Goal: Task Accomplishment & Management: Manage account settings

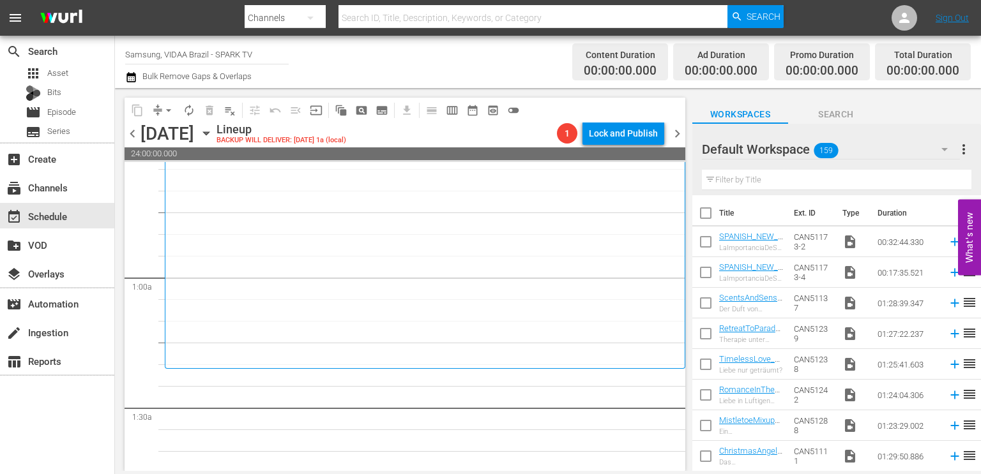
scroll to position [151, 0]
click at [743, 185] on input "text" at bounding box center [836, 180] width 269 height 20
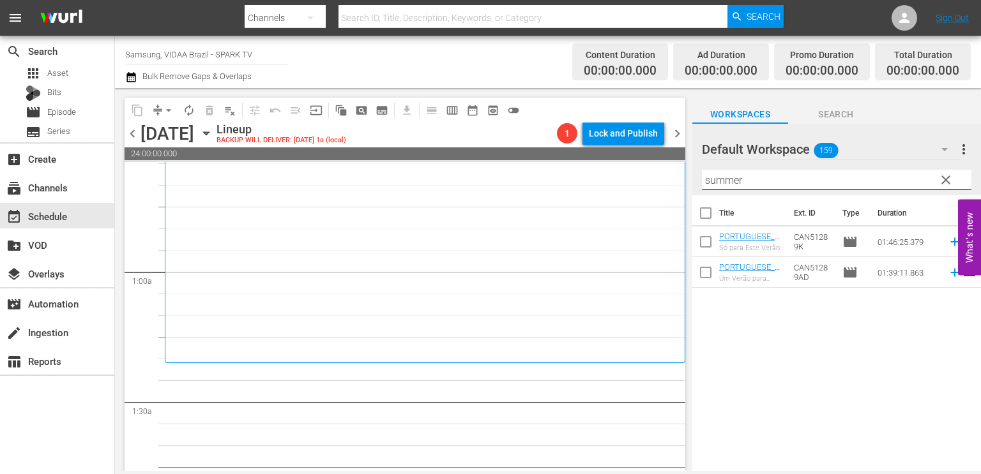
type input "summer"
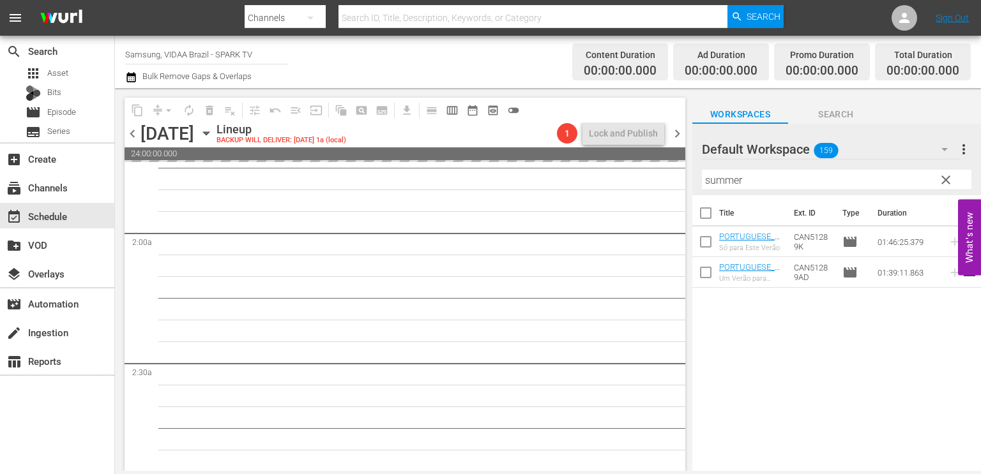
scroll to position [451, 0]
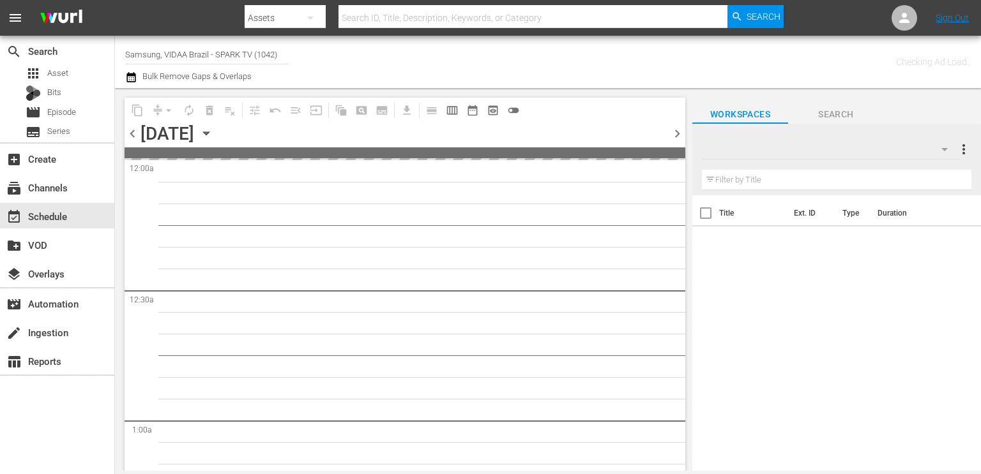
type input "Samsung, VIDAA Brazil - SPARK TV (1042)"
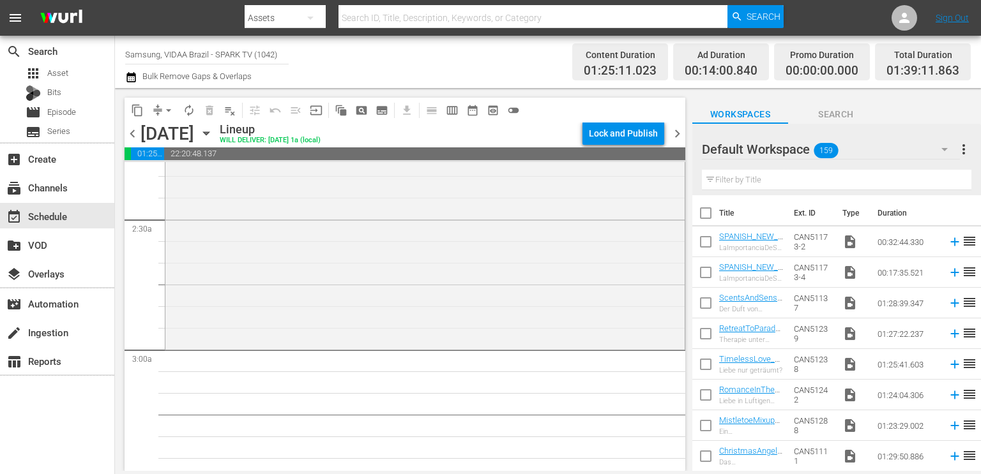
scroll to position [596, 0]
click at [739, 176] on input "text" at bounding box center [836, 180] width 269 height 20
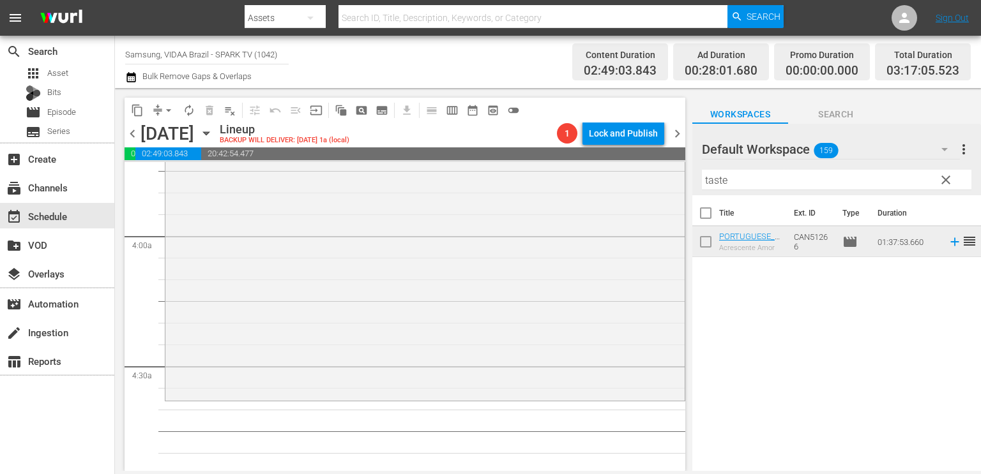
scroll to position [968, 0]
click at [759, 176] on input "taste" at bounding box center [836, 180] width 269 height 20
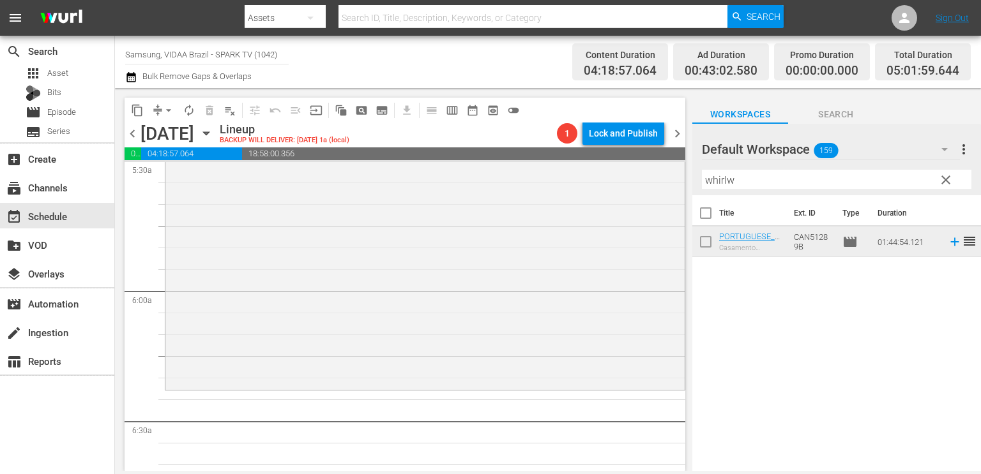
click at [722, 185] on input "whirlw" at bounding box center [836, 180] width 269 height 20
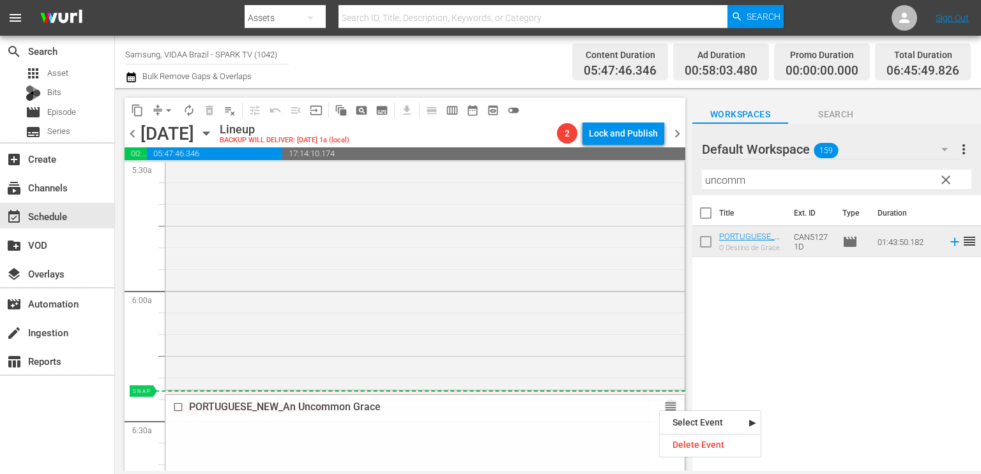
drag, startPoint x: 659, startPoint y: 409, endPoint x: 651, endPoint y: 397, distance: 14.9
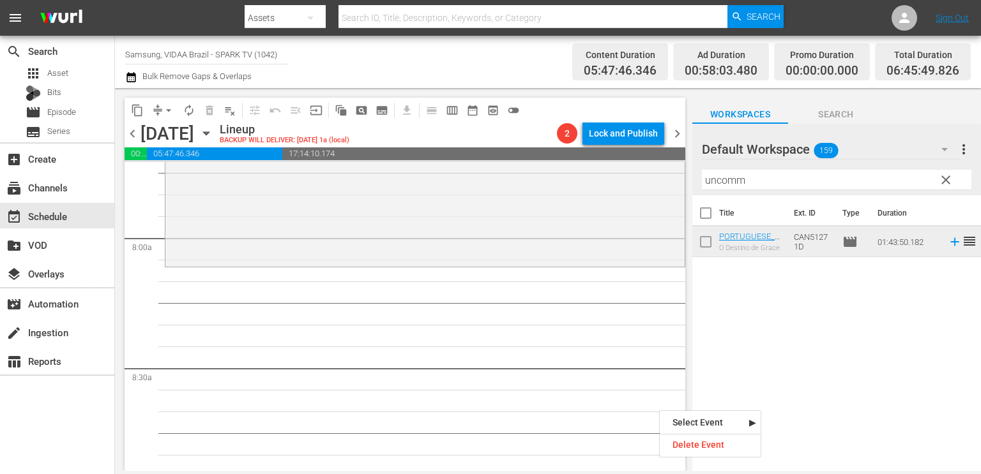
scroll to position [2009, 0]
click at [725, 178] on input "uncomm" at bounding box center [836, 180] width 269 height 20
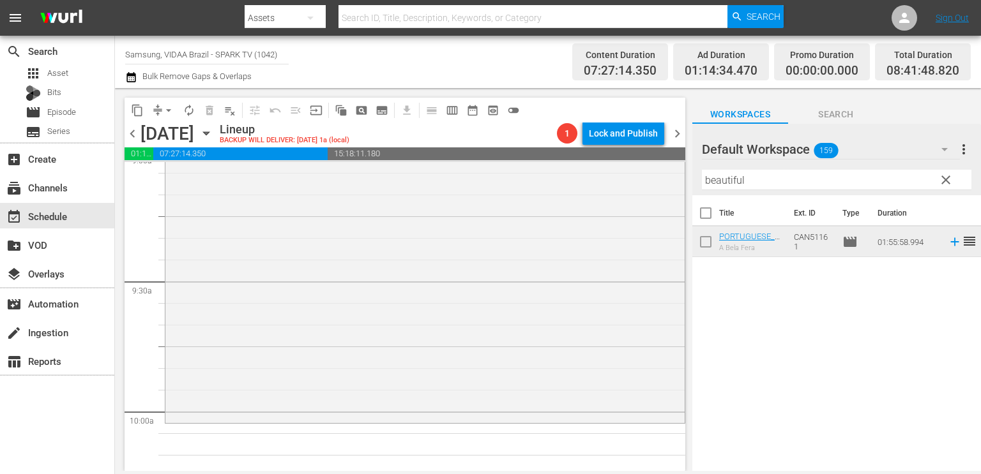
scroll to position [2402, 0]
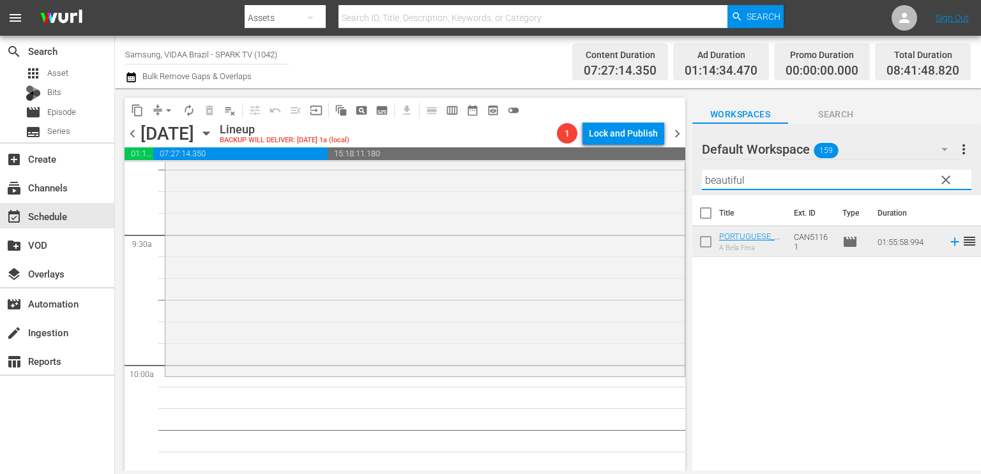
click at [743, 179] on input "beautiful" at bounding box center [836, 180] width 269 height 20
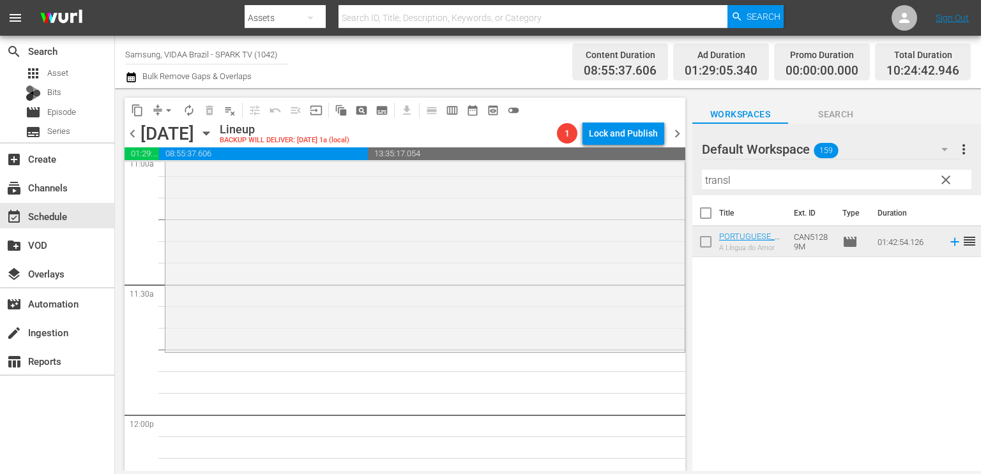
scroll to position [2876, 0]
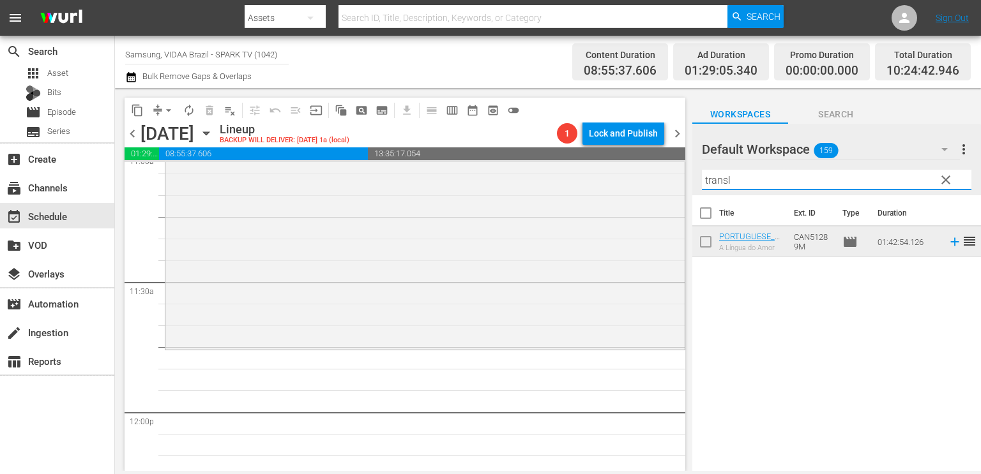
click at [736, 183] on input "transl" at bounding box center [836, 180] width 269 height 20
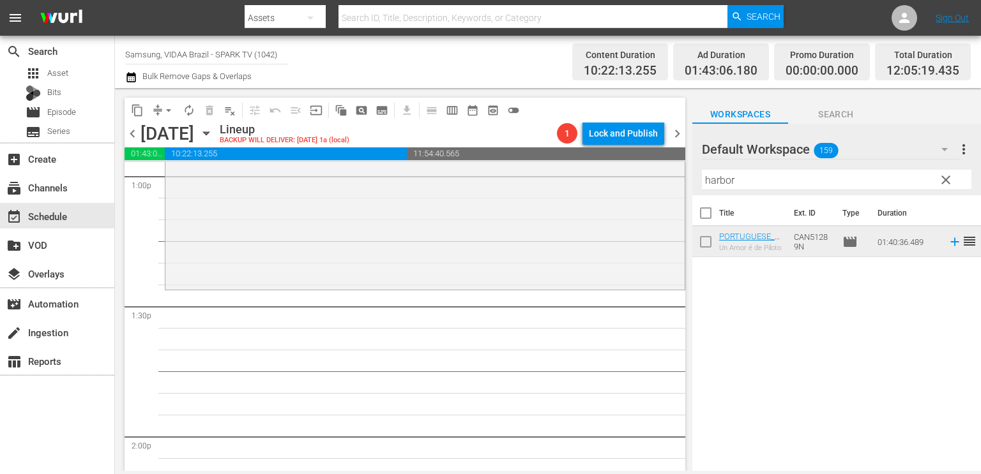
scroll to position [3384, 0]
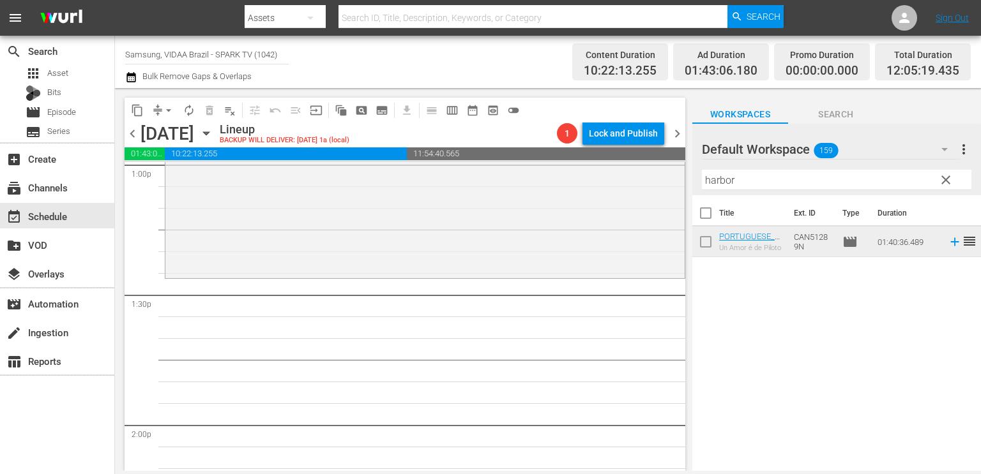
click at [761, 172] on input "harbor" at bounding box center [836, 180] width 269 height 20
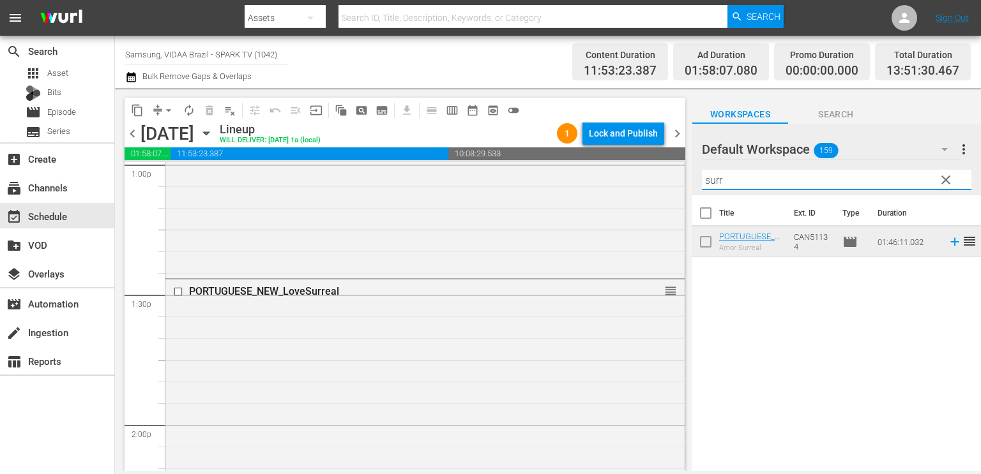
click at [719, 181] on input "surr" at bounding box center [836, 180] width 269 height 20
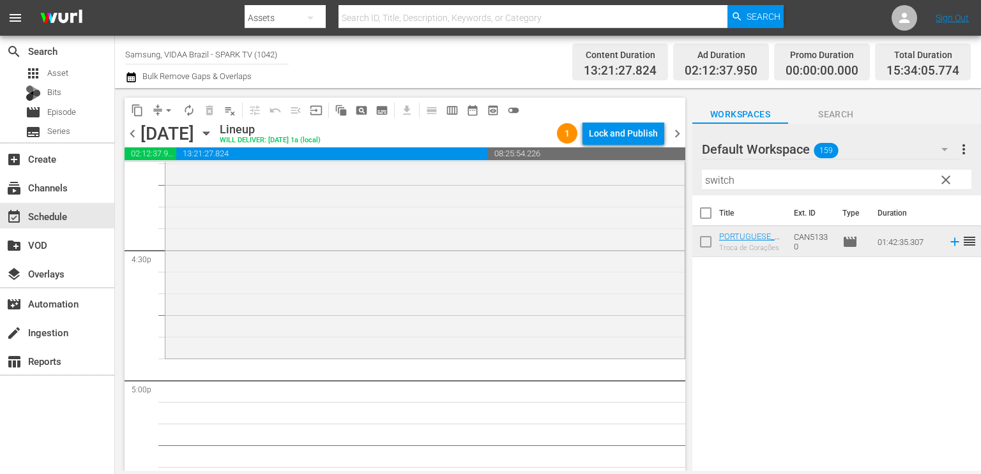
scroll to position [4252, 0]
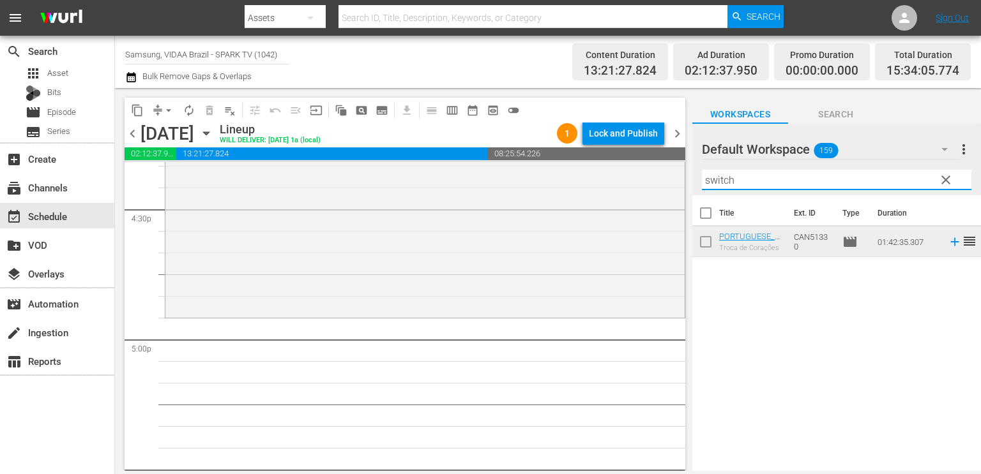
click at [752, 183] on input "switch" at bounding box center [836, 180] width 269 height 20
click at [754, 183] on input "switch" at bounding box center [836, 180] width 269 height 20
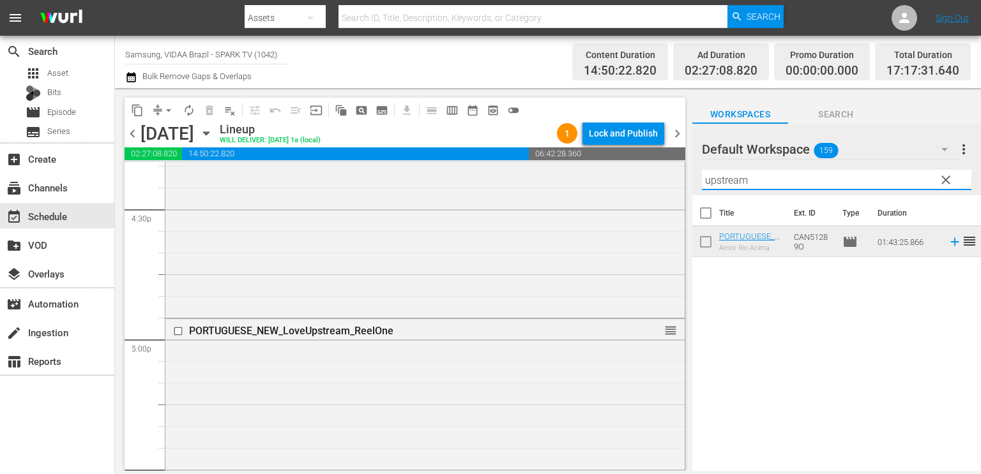
click at [808, 174] on input "upstream" at bounding box center [836, 180] width 269 height 20
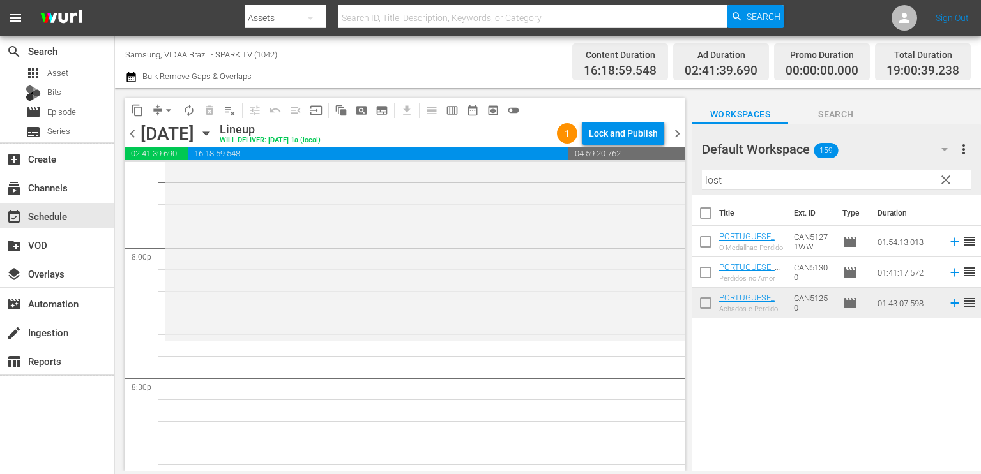
scroll to position [5128, 0]
click at [779, 182] on input "lost" at bounding box center [836, 180] width 269 height 20
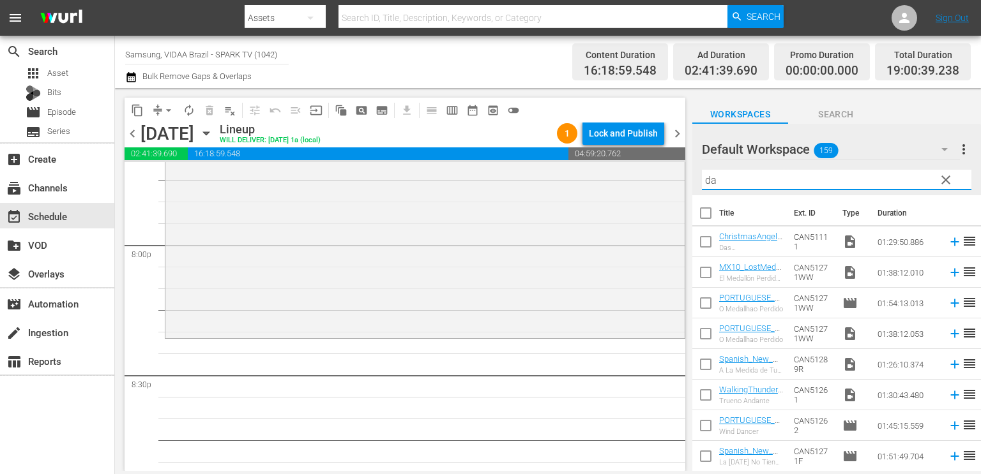
type input "d"
click at [879, 155] on div "Default Workspace 159" at bounding box center [831, 150] width 258 height 36
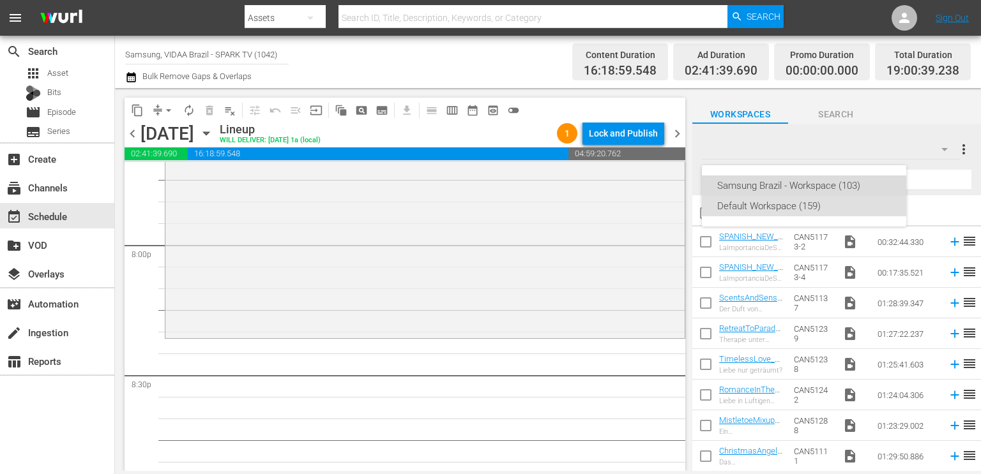
click at [839, 188] on div "Samsung Brazil - Workspace (103)" at bounding box center [804, 186] width 174 height 20
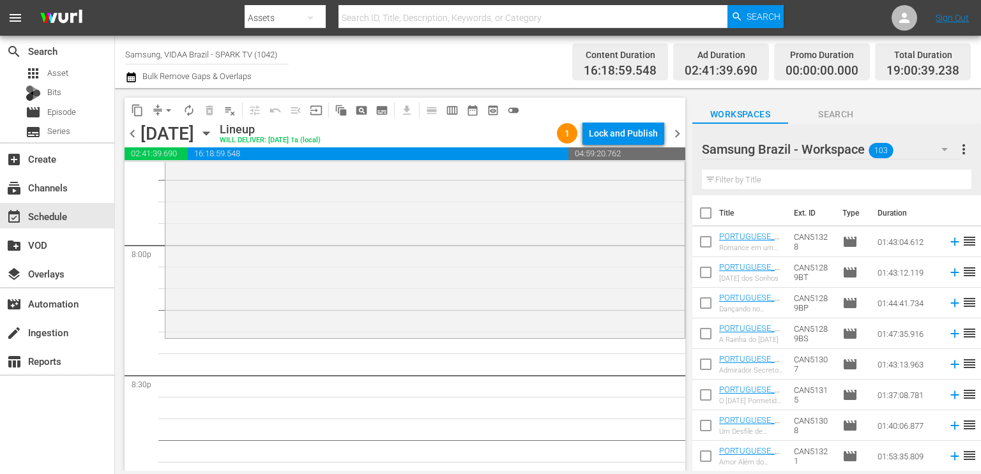
click at [789, 181] on input "text" at bounding box center [836, 180] width 269 height 20
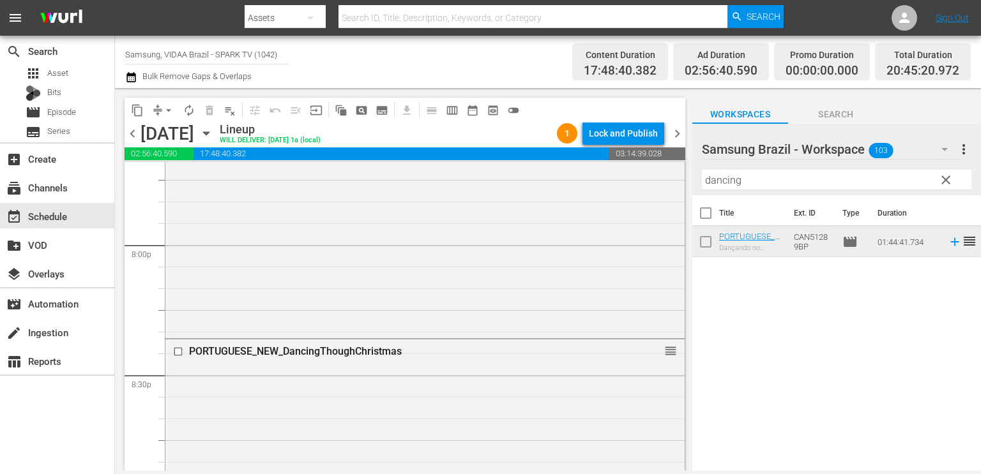
click at [771, 186] on input "dancing" at bounding box center [836, 180] width 269 height 20
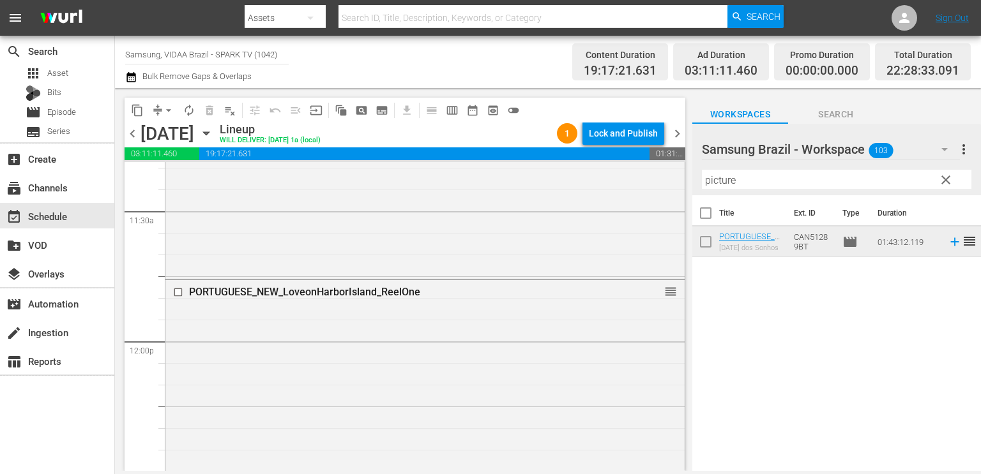
scroll to position [2940, 0]
drag, startPoint x: 660, startPoint y: 295, endPoint x: 662, endPoint y: 449, distance: 153.9
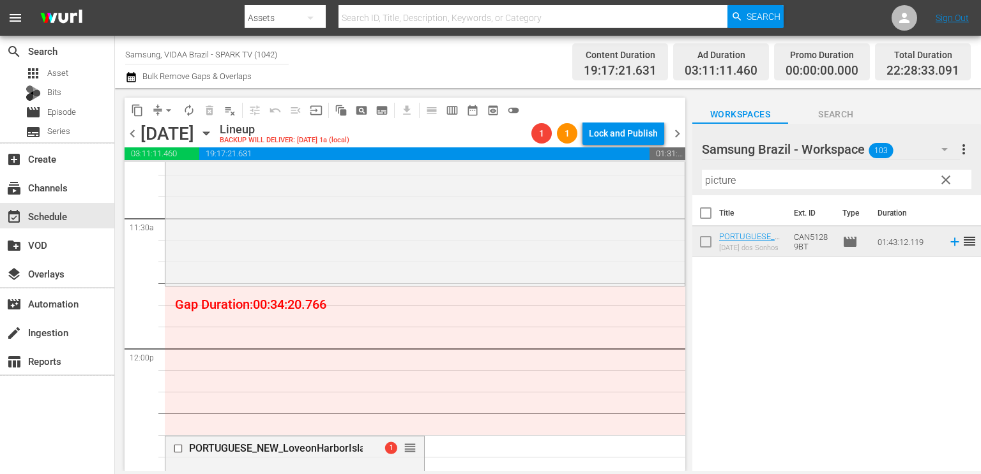
click at [760, 180] on input "picture" at bounding box center [836, 180] width 269 height 20
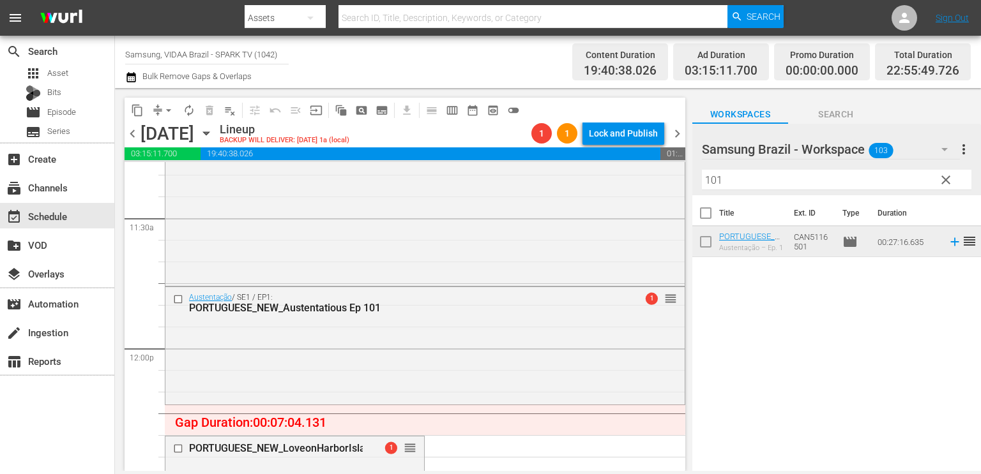
click at [732, 177] on input "101" at bounding box center [836, 180] width 269 height 20
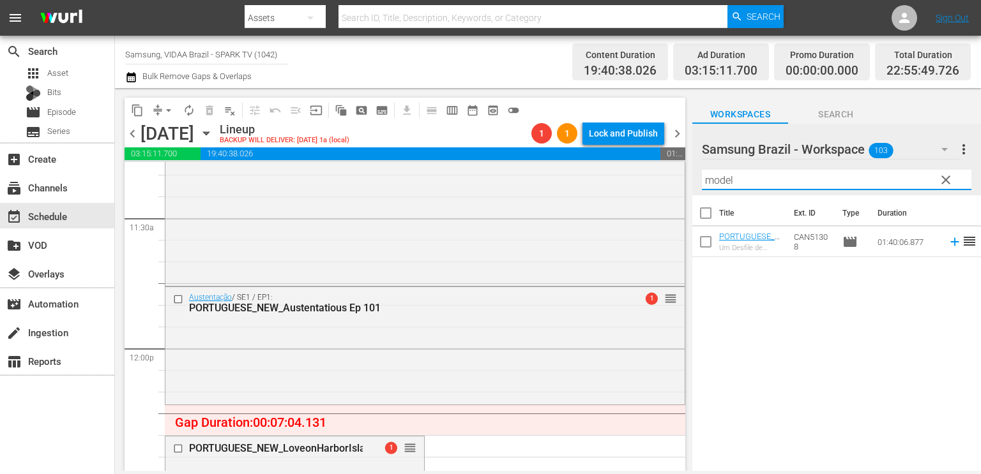
type input "model"
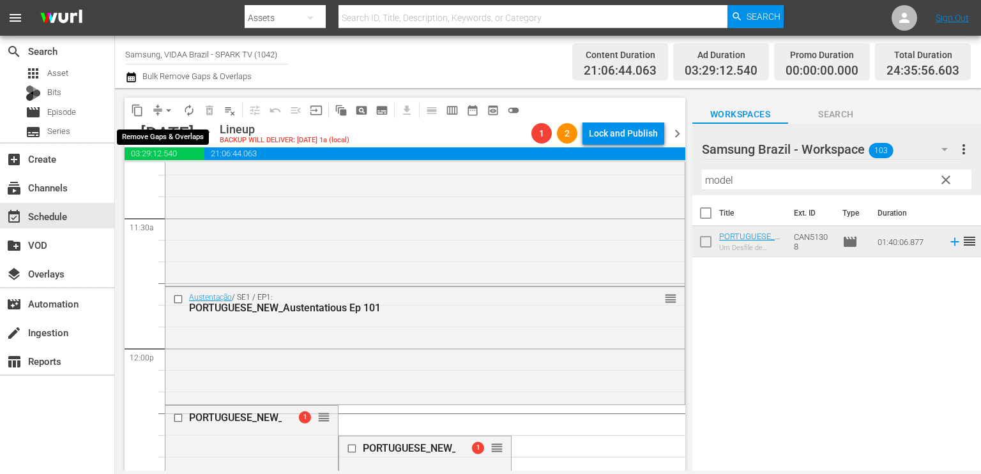
click at [160, 103] on span "compress arrow_drop_down" at bounding box center [163, 110] width 31 height 20
click at [163, 106] on span "arrow_drop_down" at bounding box center [168, 110] width 13 height 13
click at [161, 107] on button "arrow_drop_down" at bounding box center [168, 110] width 20 height 20
click at [161, 109] on button "arrow_drop_down" at bounding box center [168, 110] width 20 height 20
click at [175, 188] on li "Align to End of Previous Day" at bounding box center [169, 178] width 134 height 21
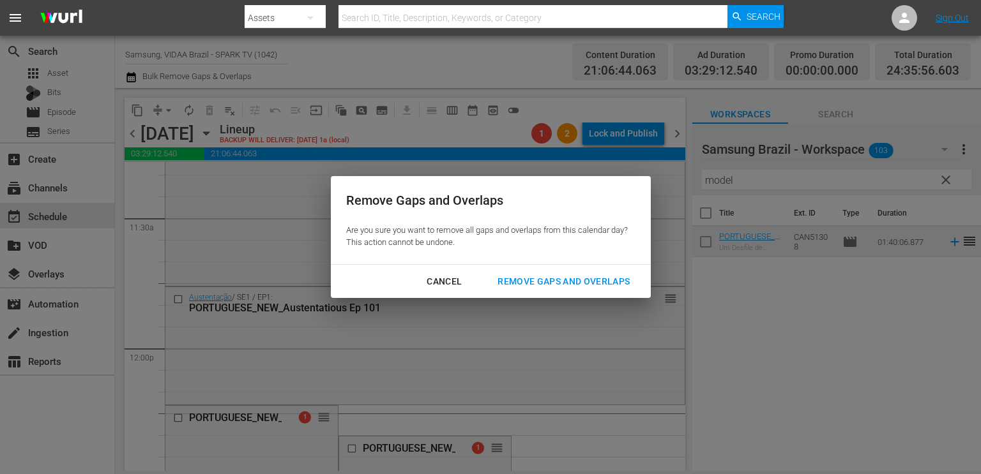
click at [564, 280] on div "Remove Gaps and Overlaps" at bounding box center [563, 282] width 153 height 16
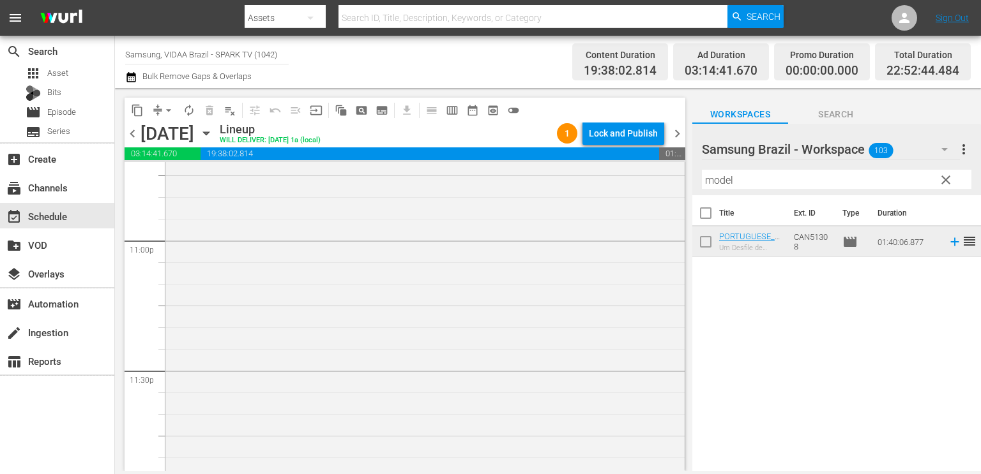
scroll to position [6003, 0]
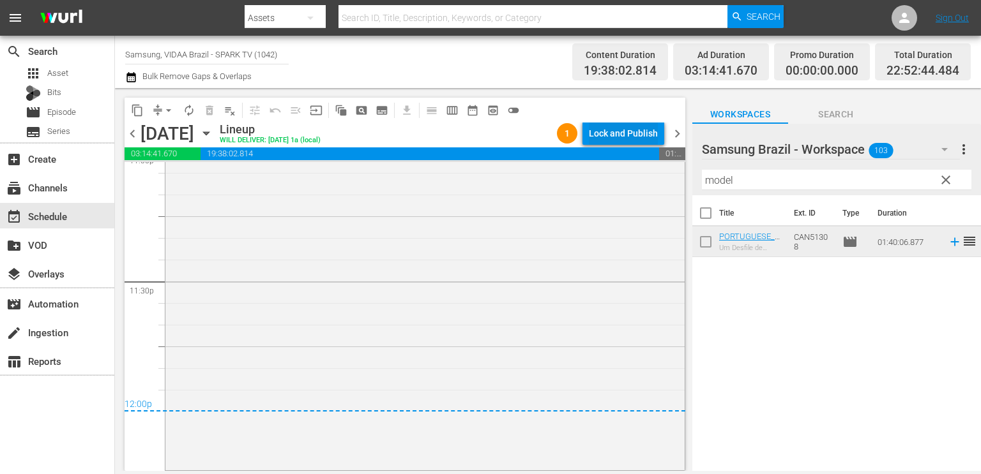
click at [623, 135] on div "Lock and Publish" at bounding box center [623, 133] width 69 height 23
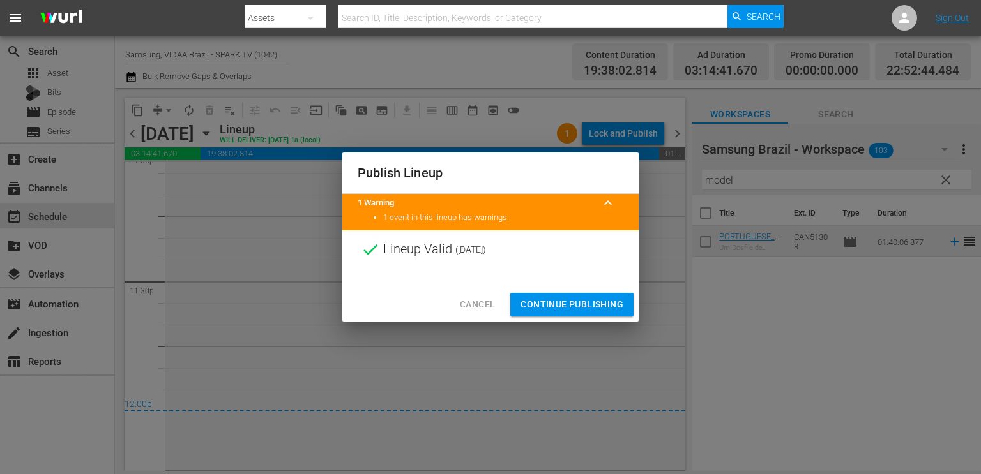
click at [554, 303] on span "Continue Publishing" at bounding box center [571, 305] width 103 height 16
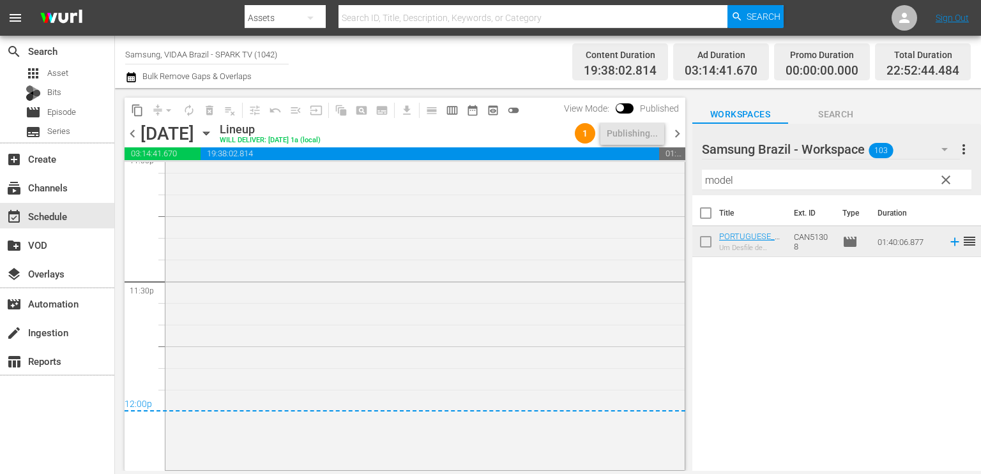
click at [946, 182] on span "clear" at bounding box center [945, 179] width 15 height 15
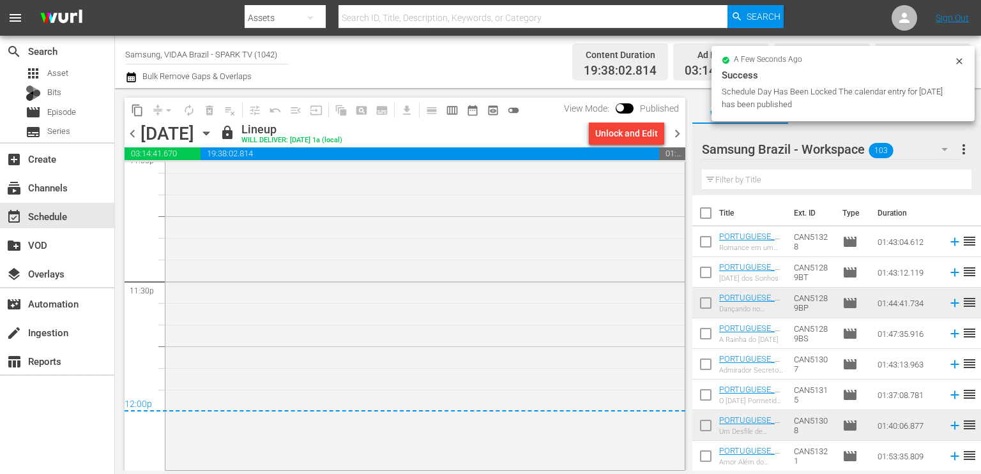
click at [676, 133] on span "chevron_right" at bounding box center [677, 134] width 16 height 16
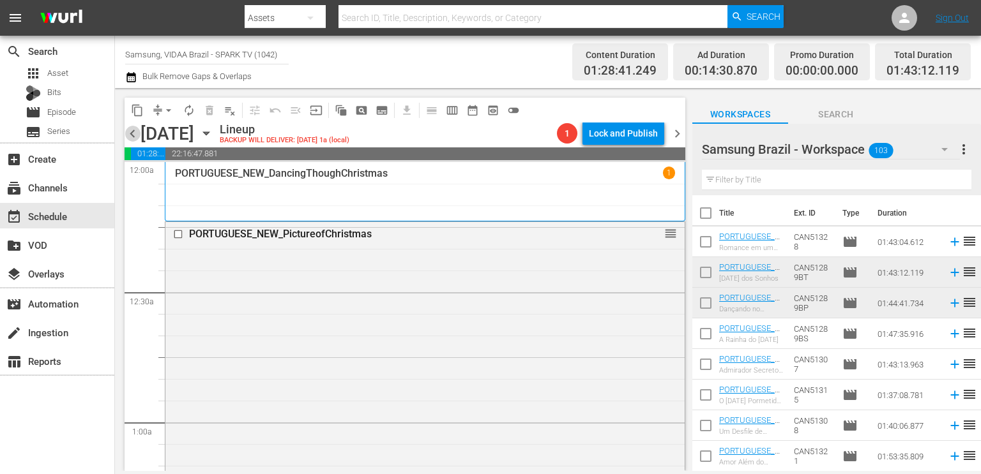
click at [134, 133] on span "chevron_left" at bounding box center [133, 134] width 16 height 16
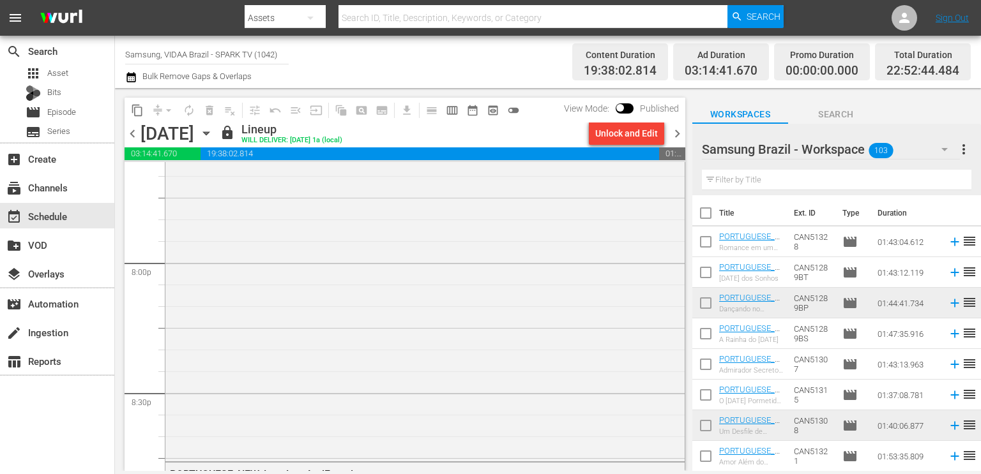
scroll to position [5144, 0]
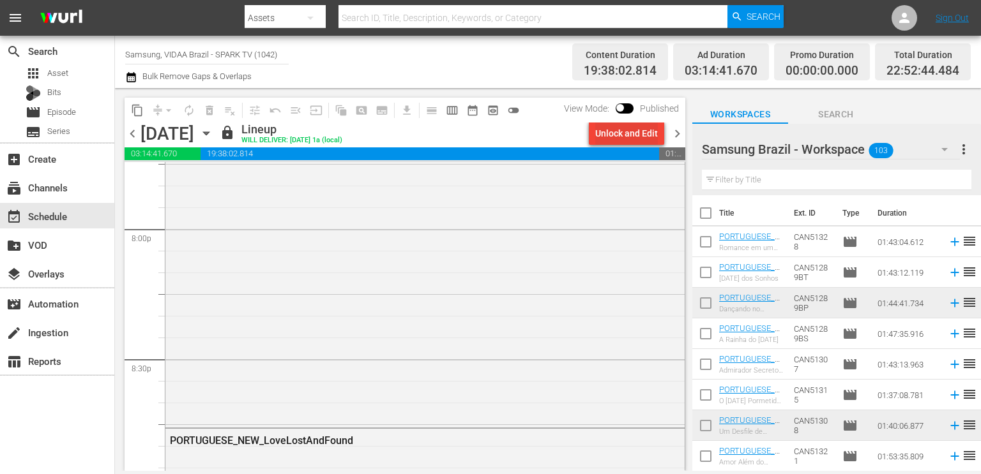
click at [625, 135] on div "Unlock and Edit" at bounding box center [626, 133] width 63 height 23
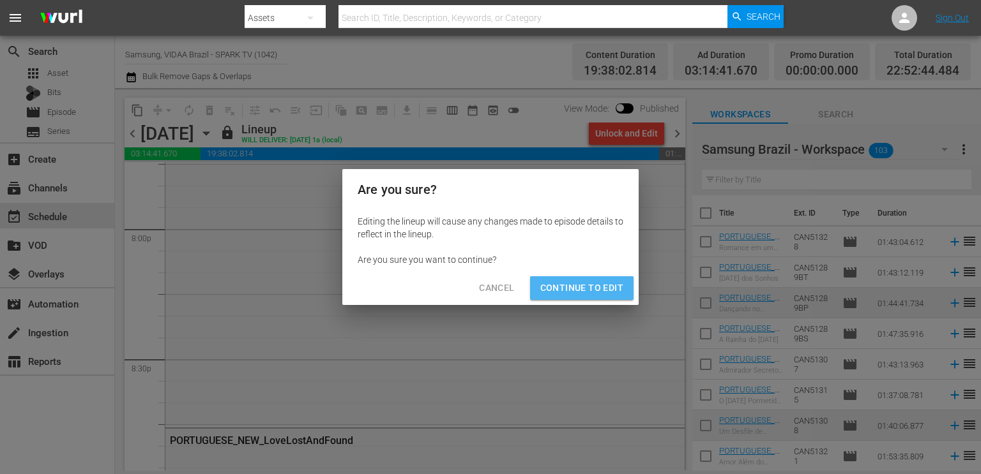
drag, startPoint x: 615, startPoint y: 281, endPoint x: 611, endPoint y: 298, distance: 17.0
click at [612, 282] on span "Continue to Edit" at bounding box center [581, 288] width 83 height 16
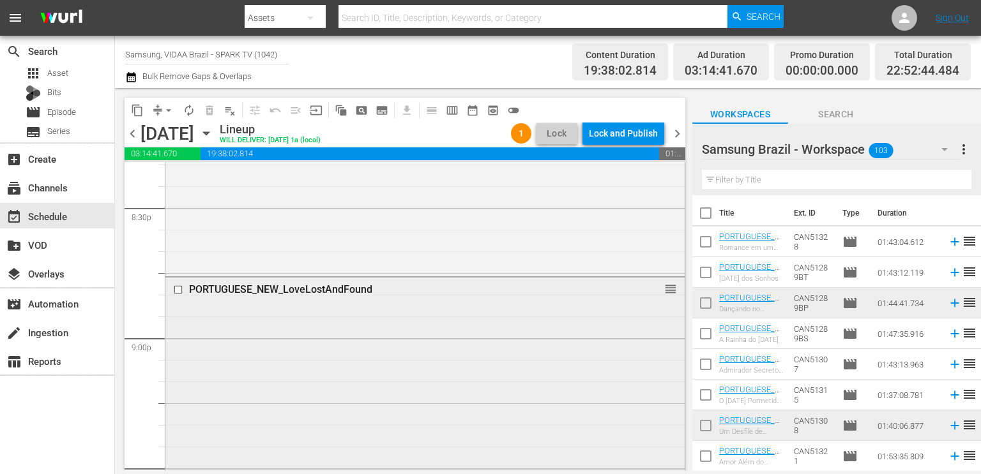
scroll to position [5298, 0]
click at [180, 287] on input "checkbox" at bounding box center [179, 287] width 13 height 11
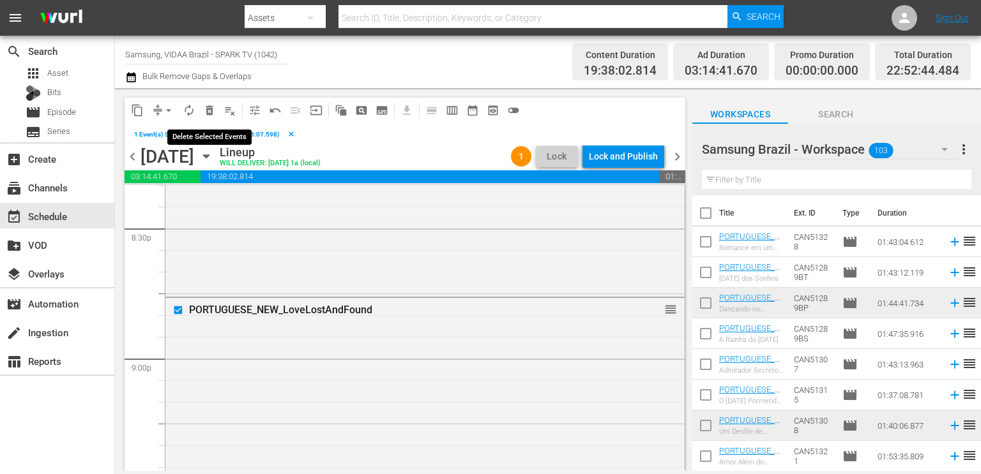
click at [209, 111] on span "delete_forever_outlined" at bounding box center [209, 110] width 13 height 13
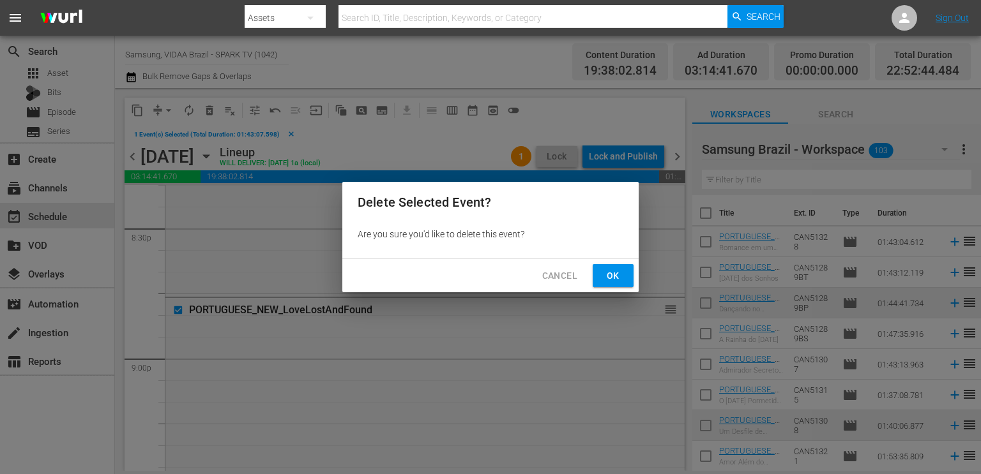
click at [620, 278] on span "Ok" at bounding box center [613, 276] width 20 height 16
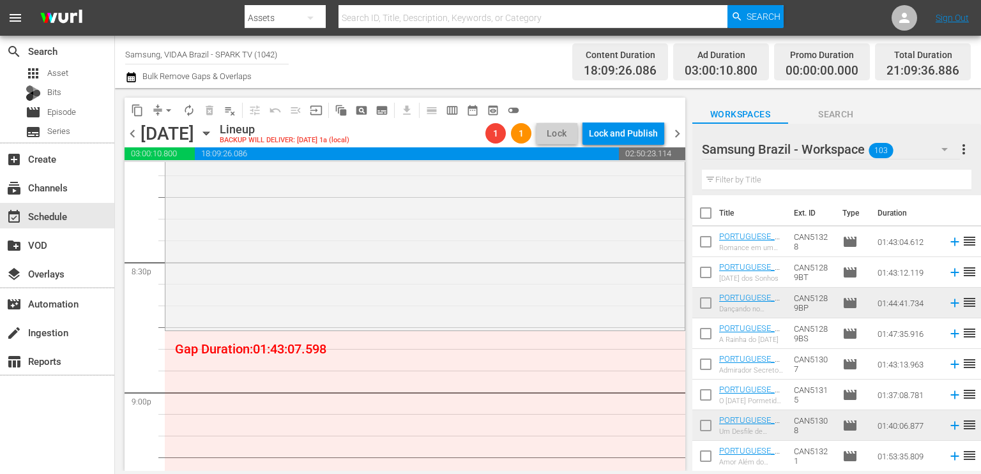
scroll to position [5242, 0]
click at [162, 115] on button "arrow_drop_down" at bounding box center [168, 110] width 20 height 20
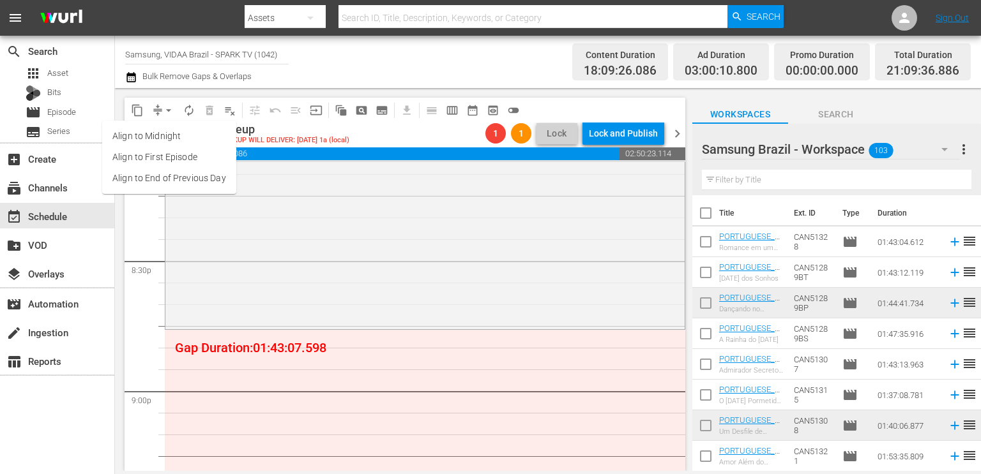
click at [176, 174] on li "Align to End of Previous Day" at bounding box center [169, 178] width 134 height 21
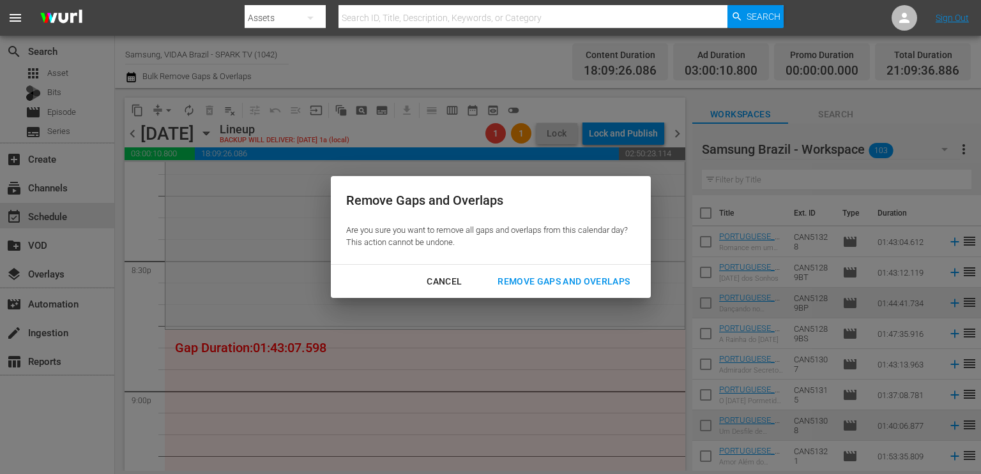
click at [558, 275] on div "Remove Gaps and Overlaps" at bounding box center [563, 282] width 153 height 16
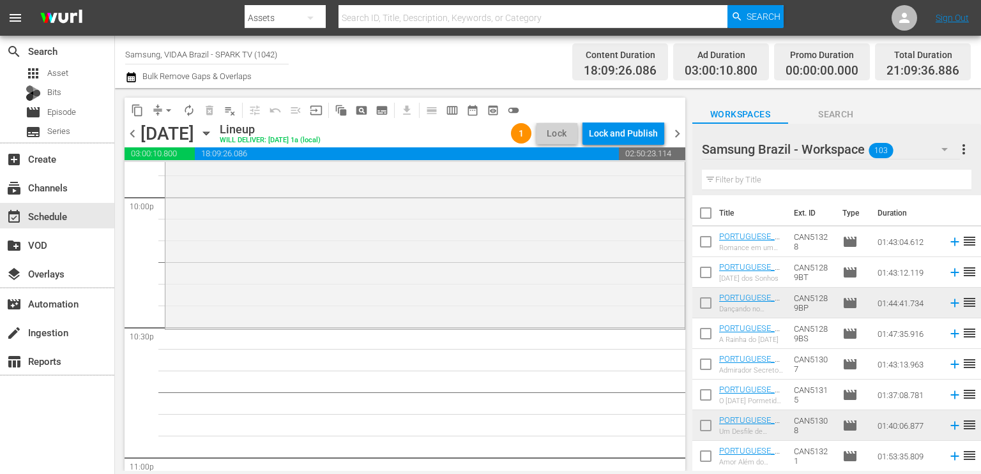
scroll to position [5702, 0]
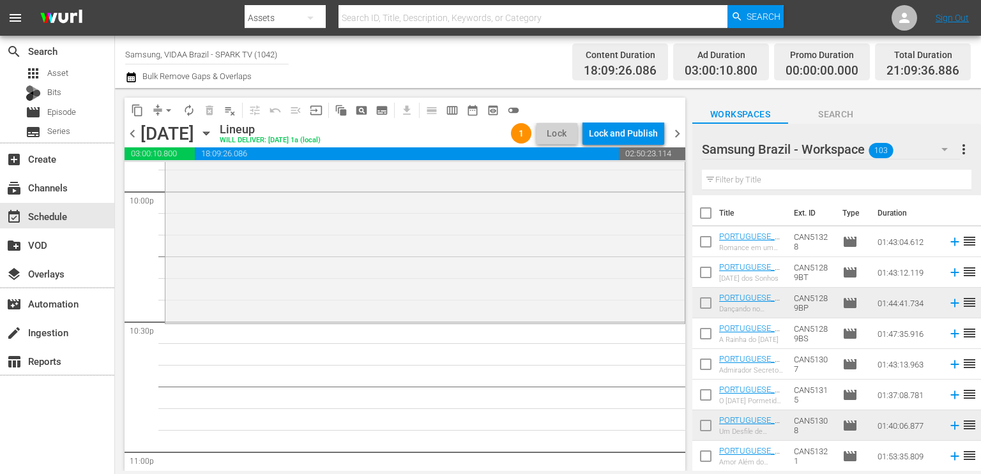
click at [728, 174] on input "text" at bounding box center [836, 180] width 269 height 20
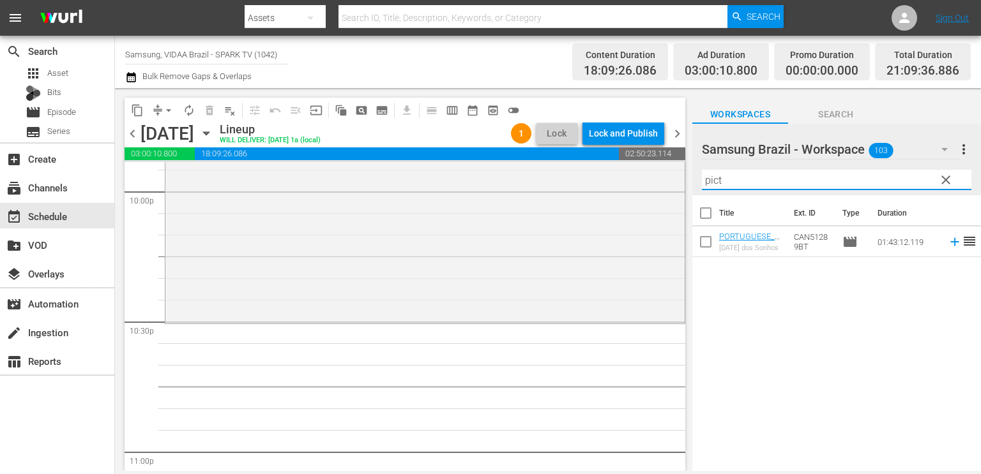
type input "pict"
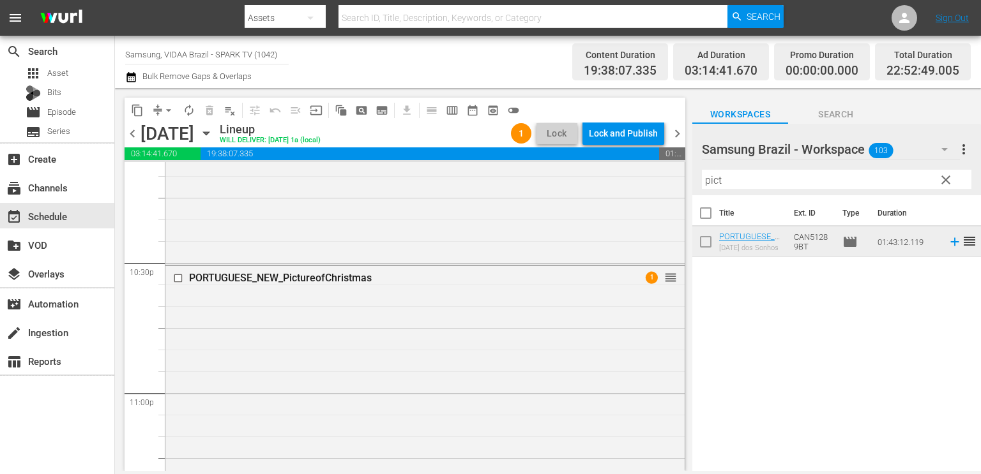
scroll to position [6003, 0]
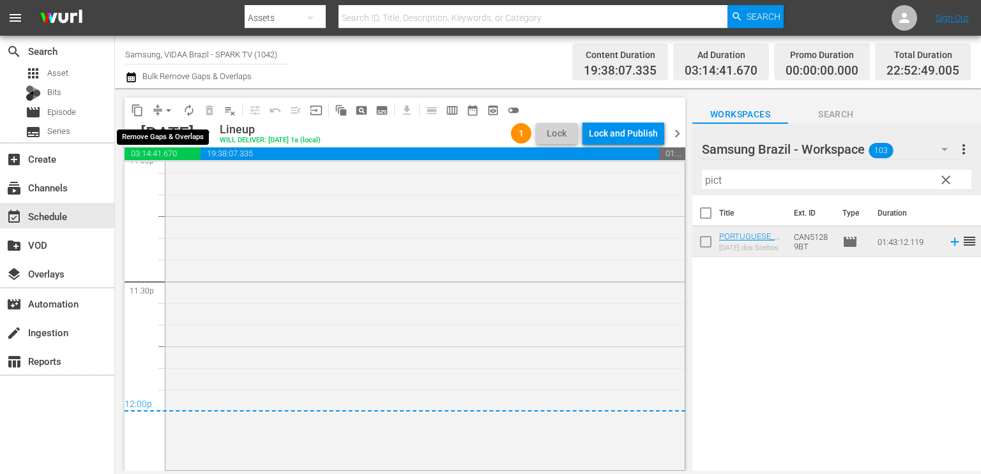
click at [164, 112] on span "arrow_drop_down" at bounding box center [168, 110] width 13 height 13
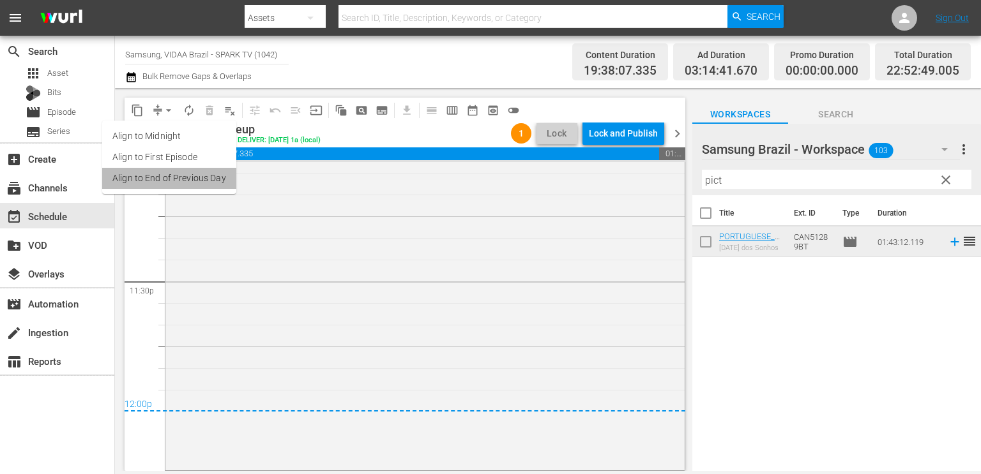
click at [185, 178] on li "Align to End of Previous Day" at bounding box center [169, 178] width 134 height 21
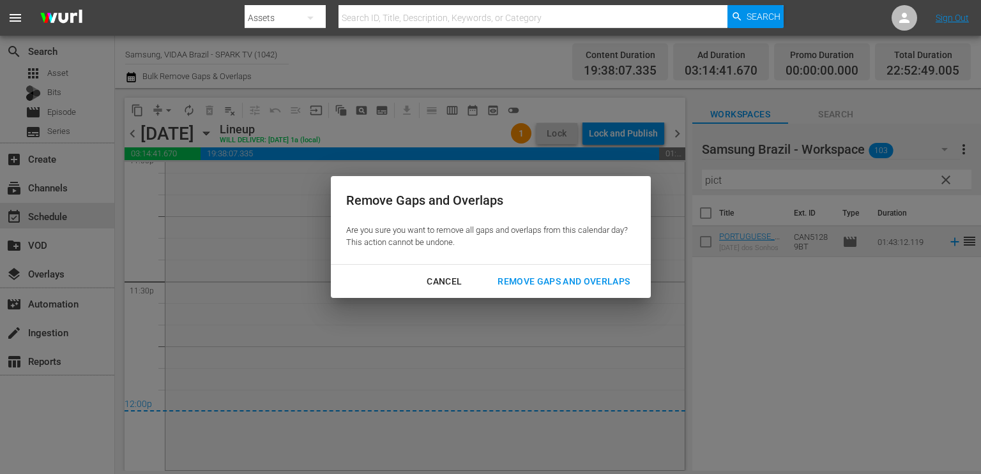
click at [547, 275] on div "Remove Gaps and Overlaps" at bounding box center [563, 282] width 153 height 16
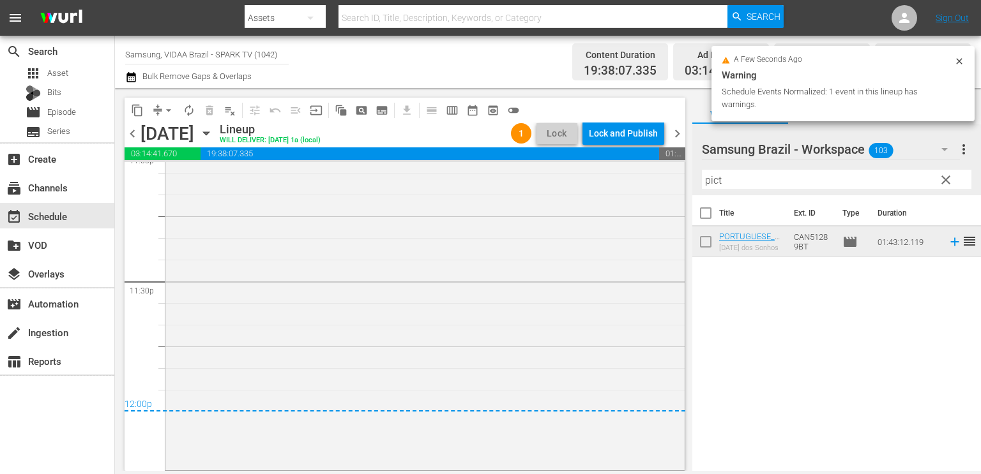
click at [623, 132] on div "Lock and Publish" at bounding box center [623, 133] width 69 height 23
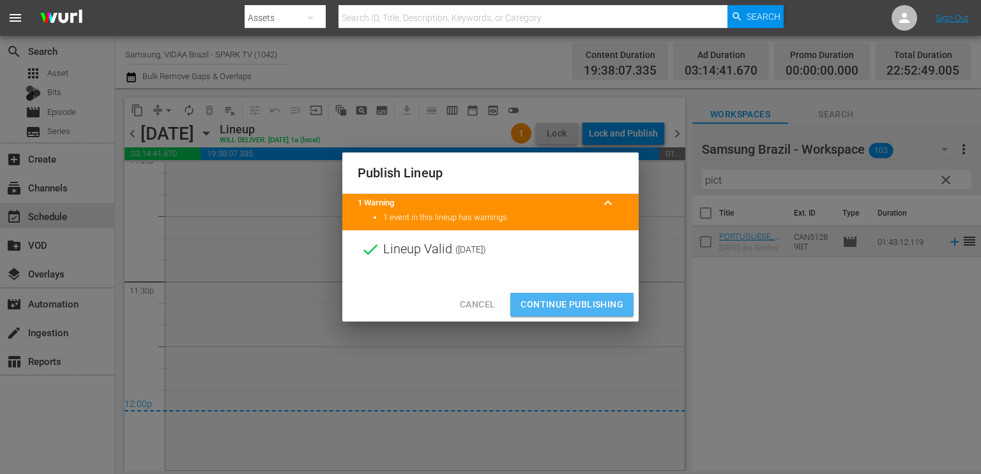
click at [558, 294] on button "Continue Publishing" at bounding box center [571, 305] width 123 height 24
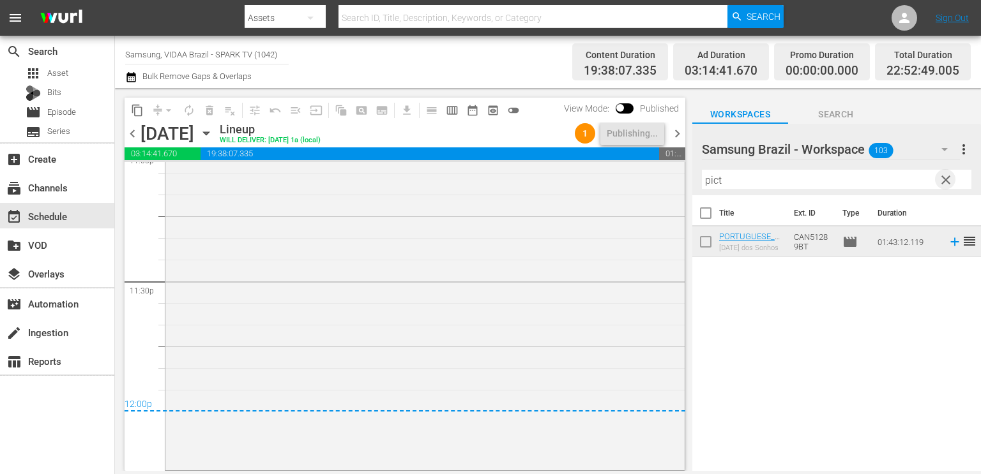
click at [949, 179] on span "clear" at bounding box center [945, 179] width 15 height 15
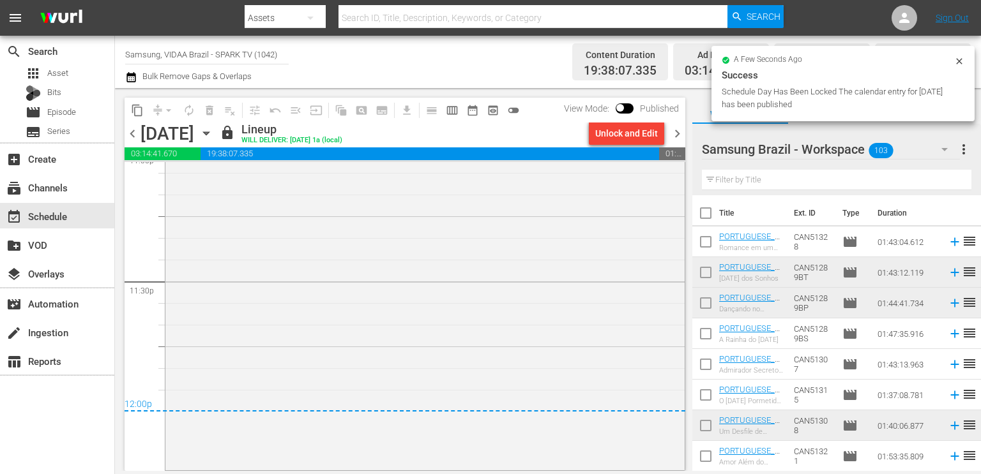
click at [677, 128] on span "chevron_right" at bounding box center [677, 134] width 16 height 16
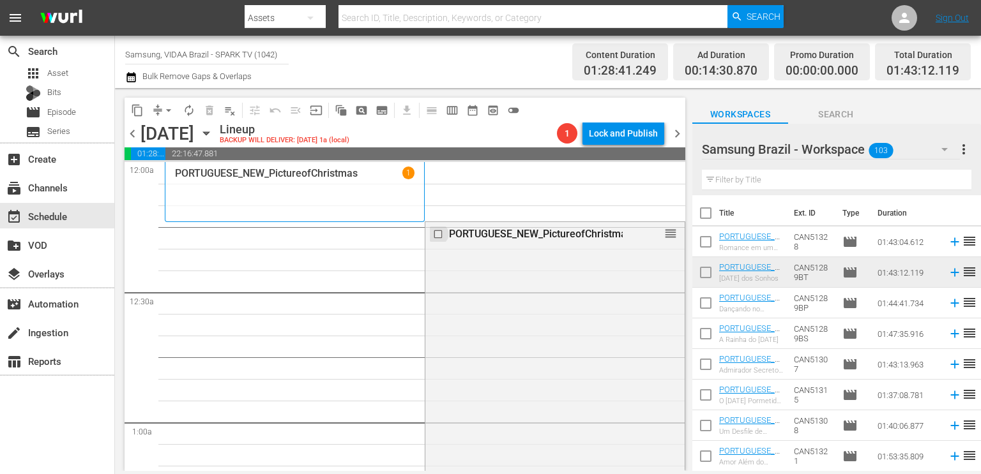
click at [435, 236] on input "checkbox" at bounding box center [439, 234] width 13 height 11
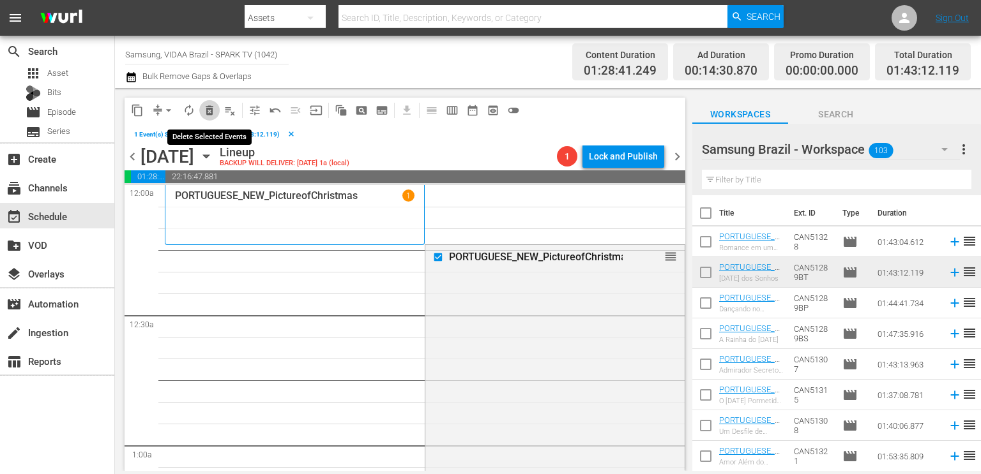
click at [209, 109] on span "delete_forever_outlined" at bounding box center [209, 110] width 13 height 13
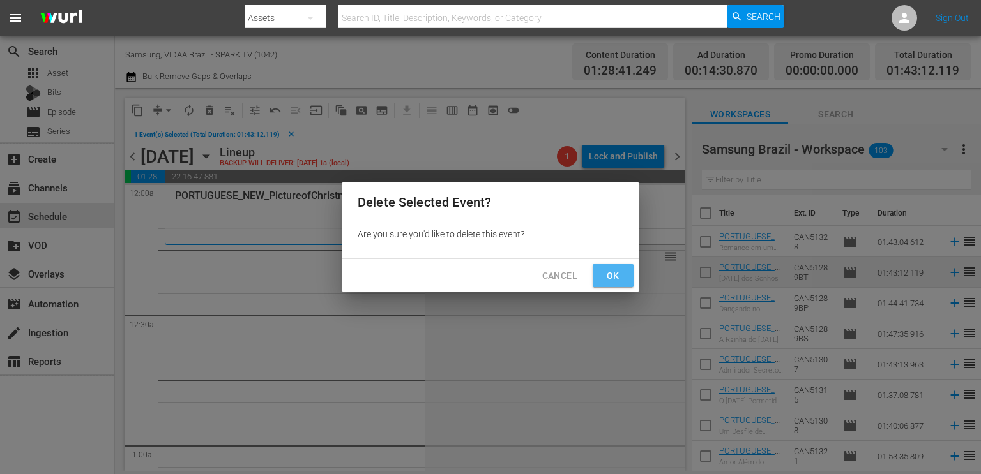
click at [603, 270] on span "Ok" at bounding box center [613, 276] width 20 height 16
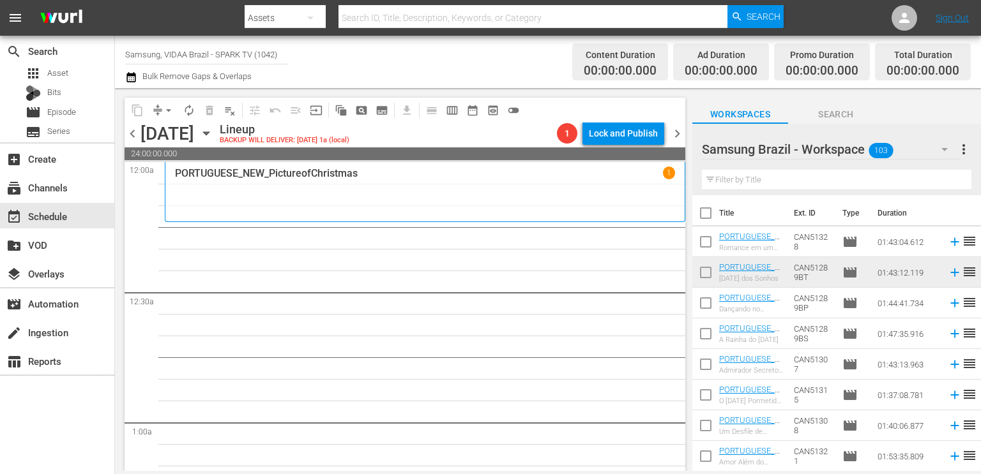
click at [754, 182] on input "text" at bounding box center [836, 180] width 269 height 20
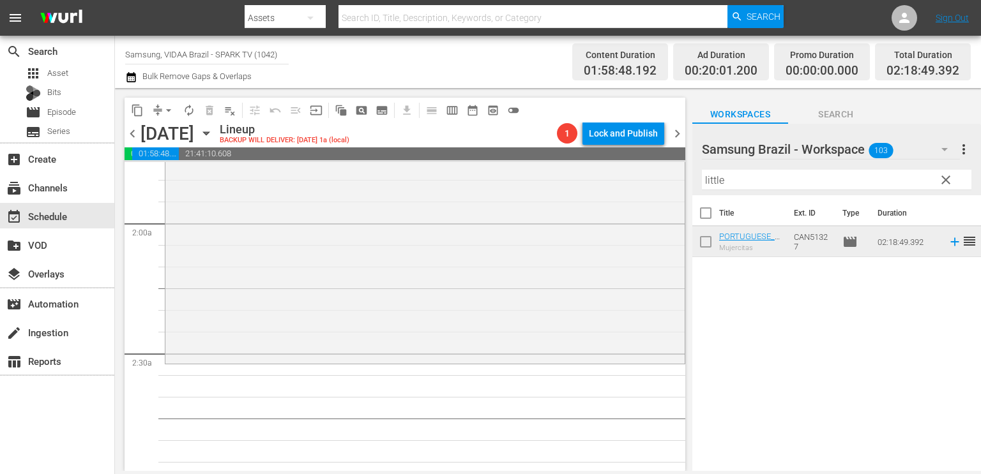
scroll to position [460, 0]
click at [724, 174] on input "little" at bounding box center [836, 180] width 269 height 20
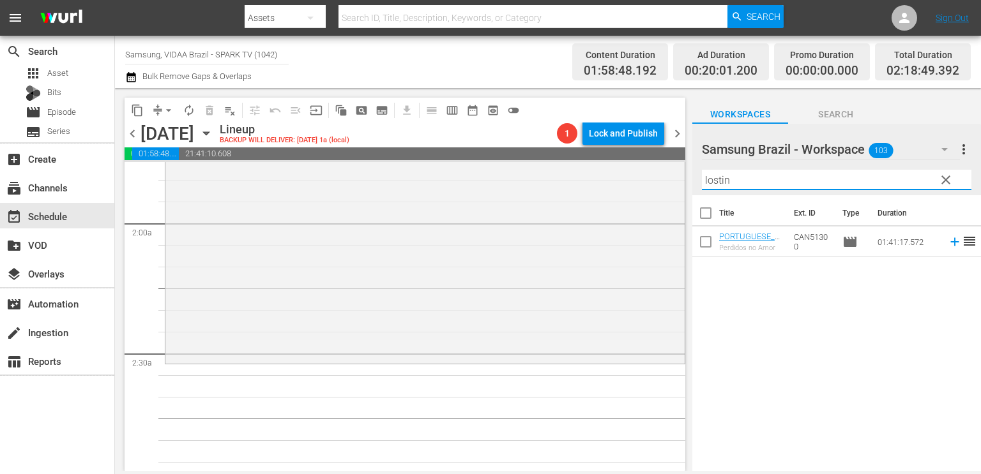
type input "lostin"
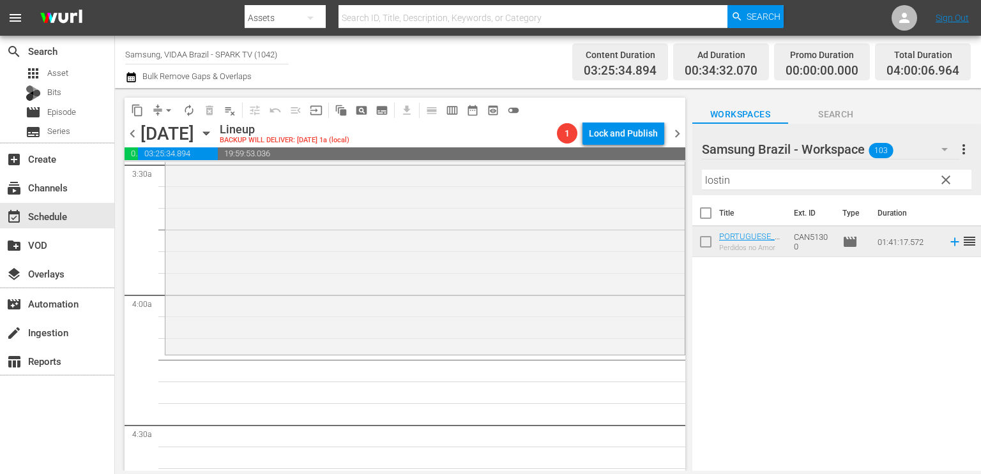
scroll to position [910, 0]
click at [943, 180] on span "clear" at bounding box center [945, 179] width 15 height 15
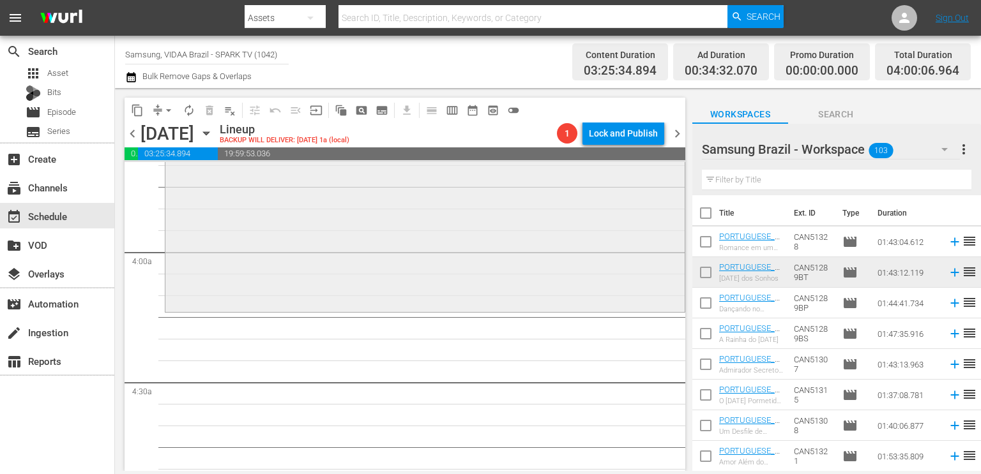
scroll to position [1027, 0]
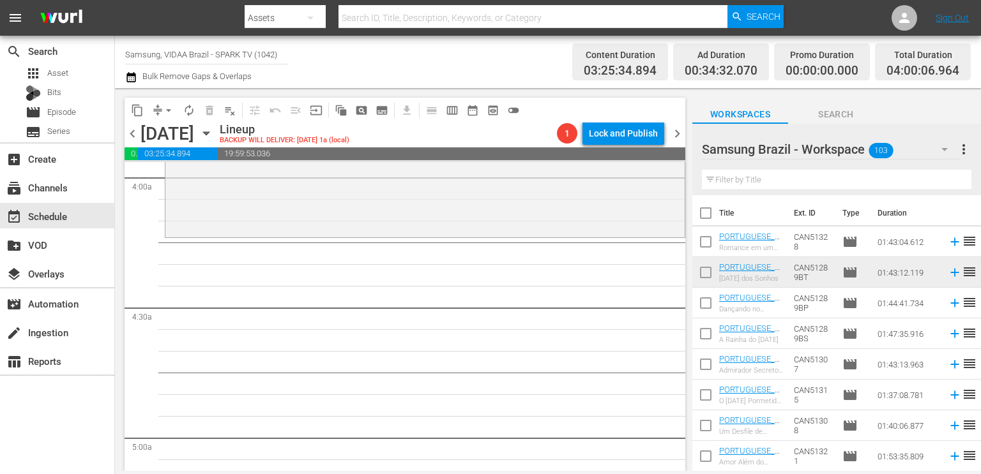
click at [732, 185] on input "text" at bounding box center [836, 180] width 269 height 20
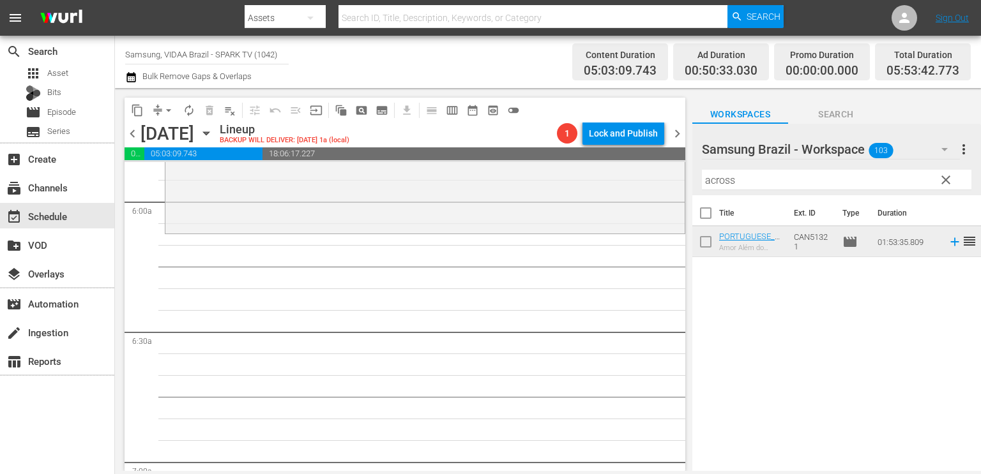
scroll to position [1522, 0]
click at [792, 177] on input "across" at bounding box center [836, 180] width 269 height 20
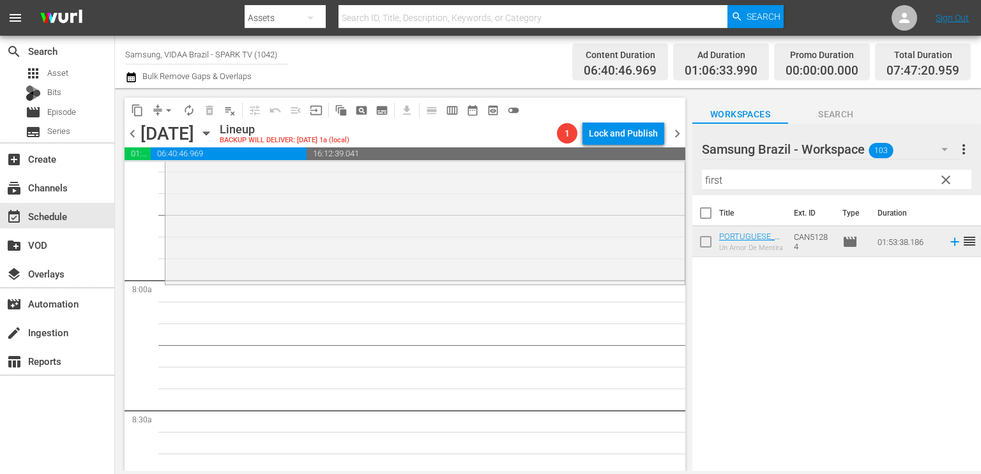
scroll to position [1969, 0]
click at [746, 179] on input "first" at bounding box center [836, 180] width 269 height 20
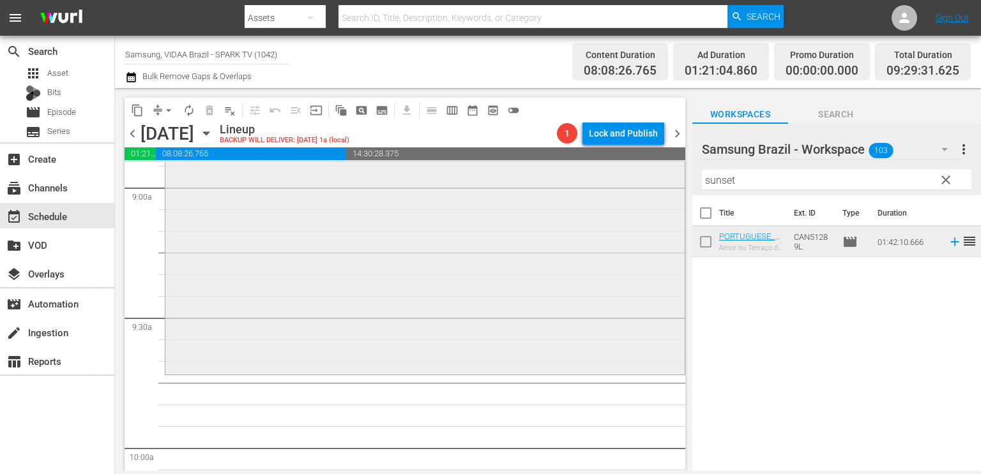
scroll to position [2320, 0]
click at [741, 179] on input "sunset" at bounding box center [836, 180] width 269 height 20
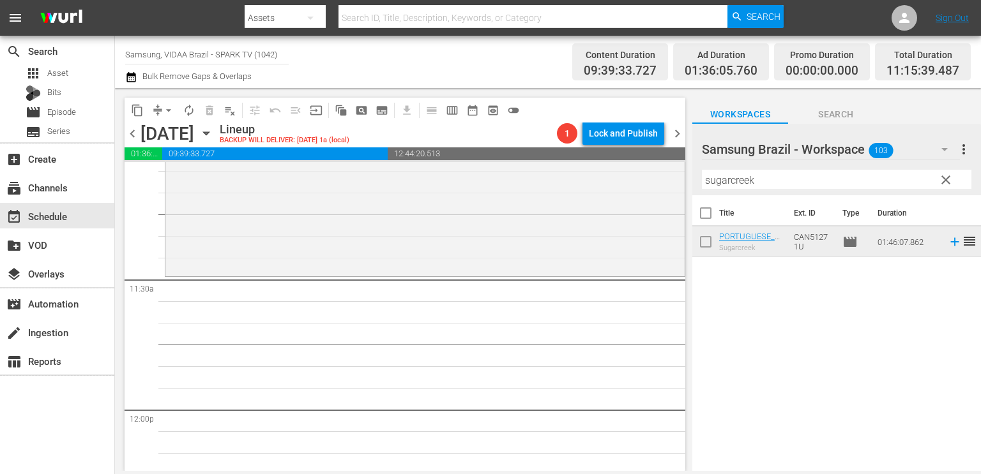
scroll to position [2880, 0]
click at [777, 175] on input "sugarcreek" at bounding box center [836, 180] width 269 height 20
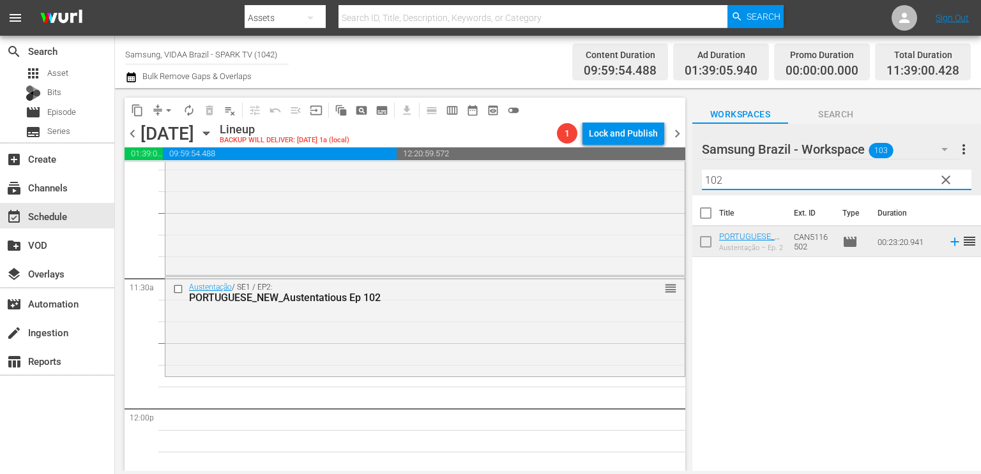
click at [782, 179] on input "102" at bounding box center [836, 180] width 269 height 20
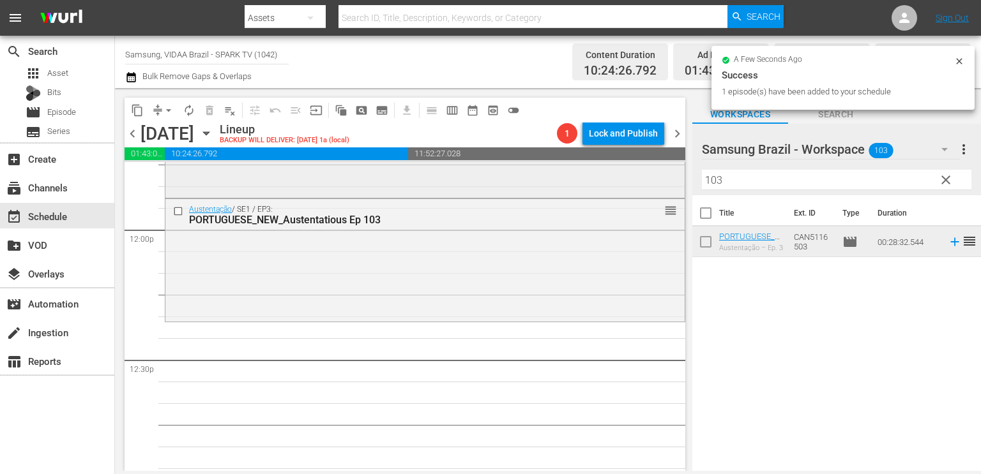
scroll to position [3061, 0]
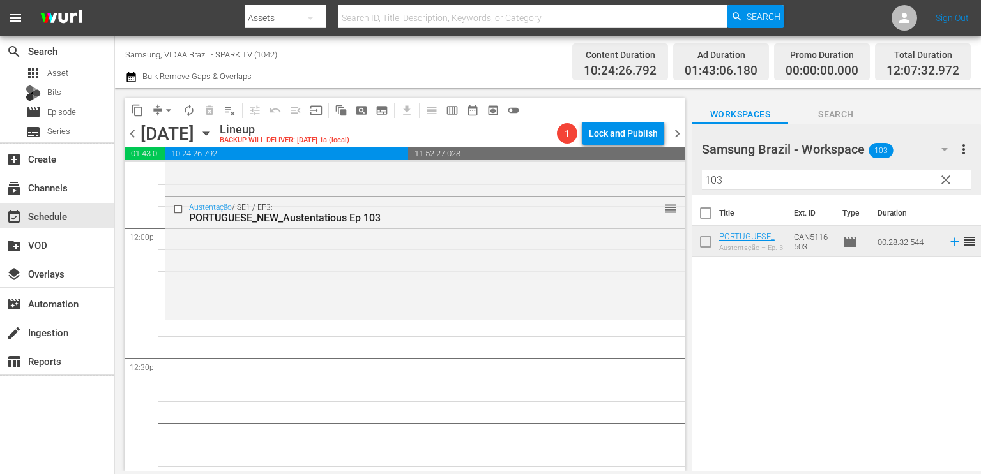
click at [745, 181] on input "103" at bounding box center [836, 180] width 269 height 20
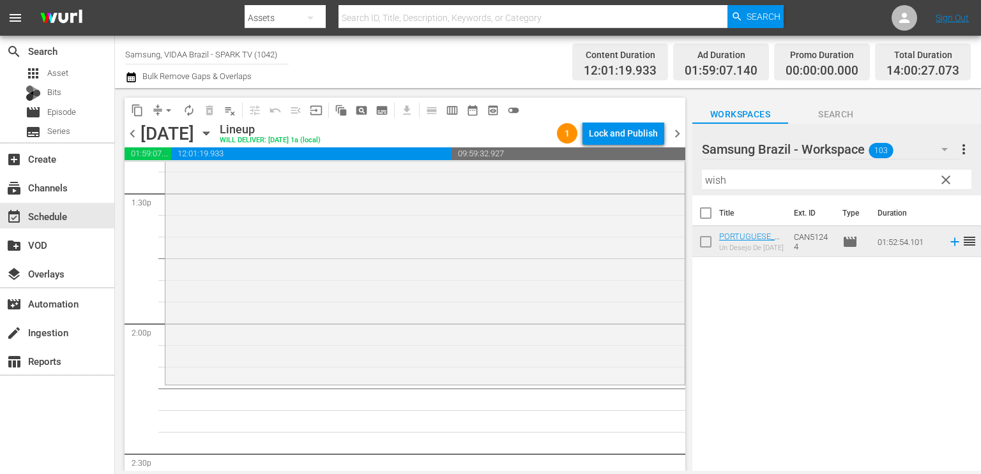
scroll to position [3499, 0]
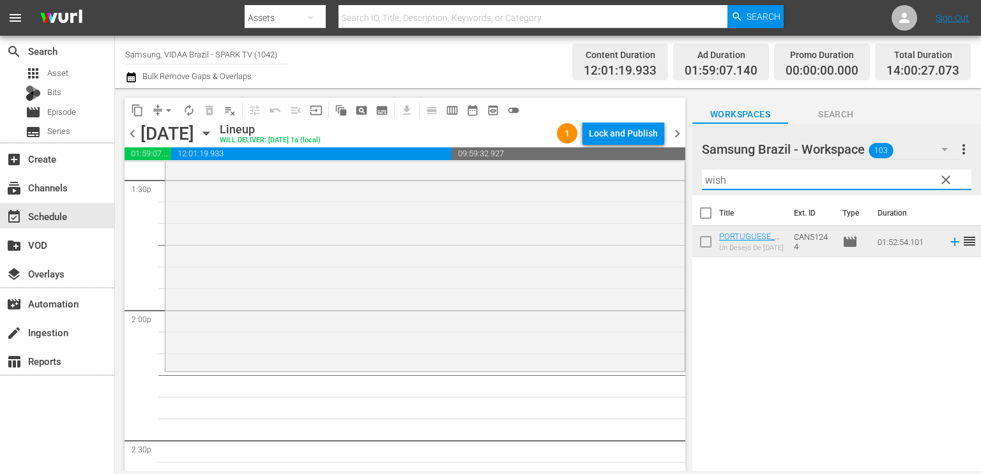
click at [737, 177] on input "wish" at bounding box center [836, 180] width 269 height 20
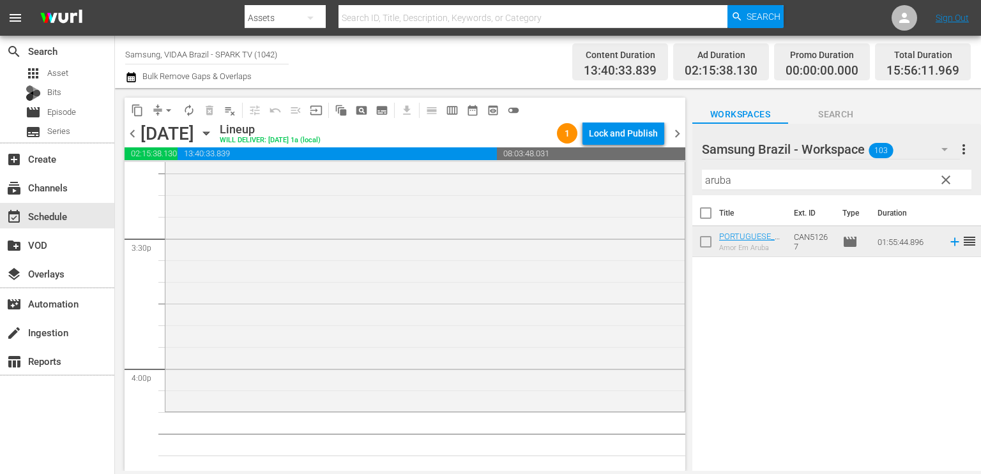
scroll to position [4003, 0]
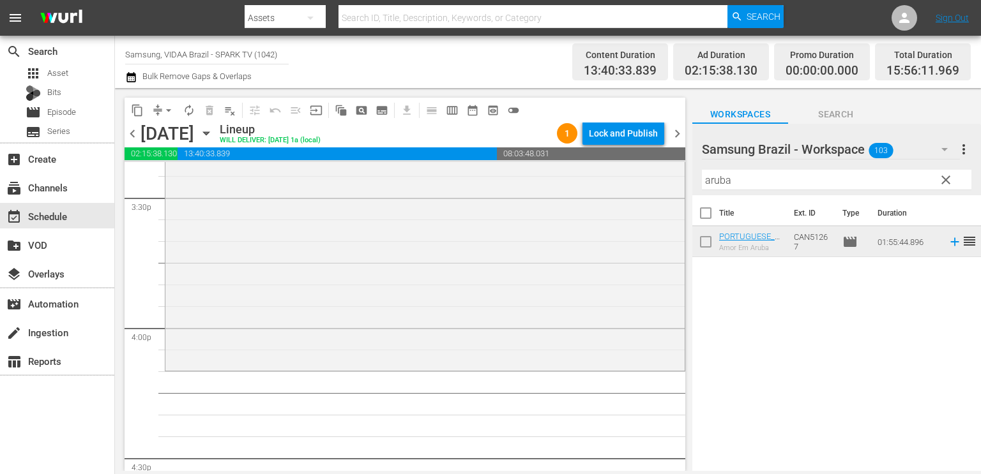
click at [741, 179] on input "aruba" at bounding box center [836, 180] width 269 height 20
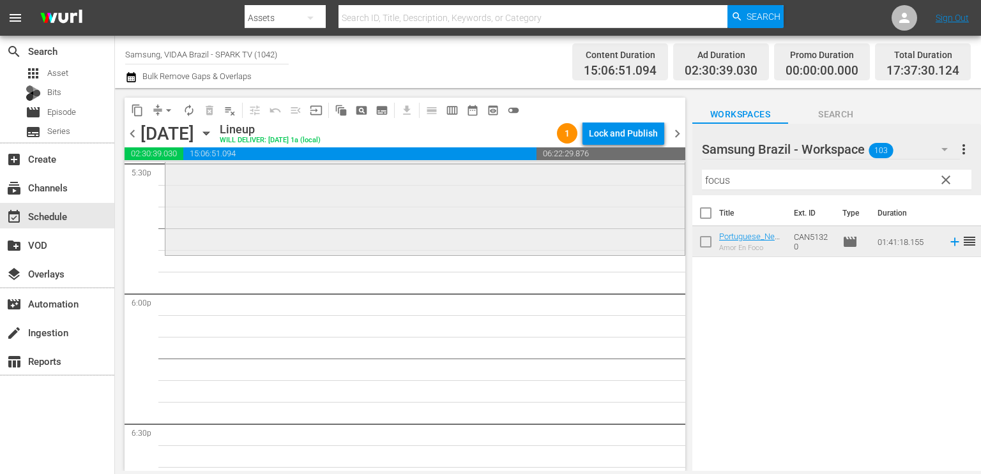
scroll to position [4559, 0]
click at [777, 181] on input "focus" at bounding box center [836, 180] width 269 height 20
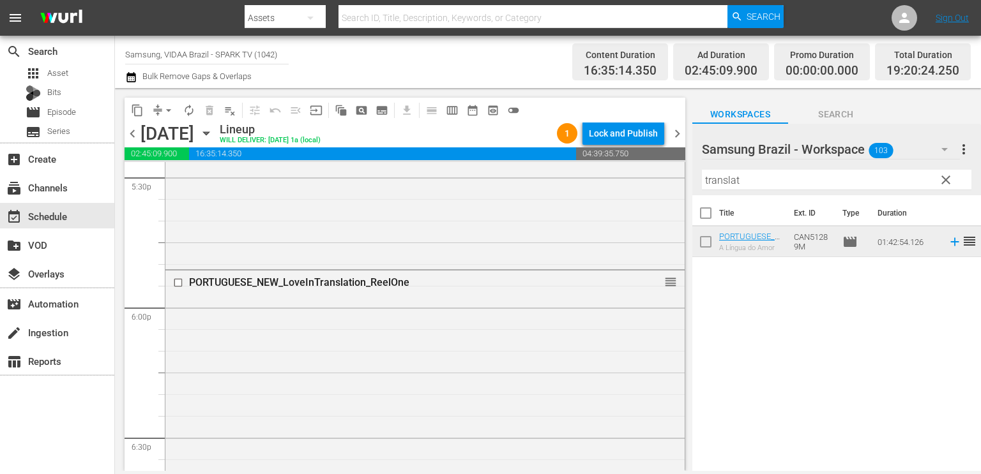
scroll to position [4538, 0]
drag, startPoint x: 660, startPoint y: 290, endPoint x: 633, endPoint y: 425, distance: 138.0
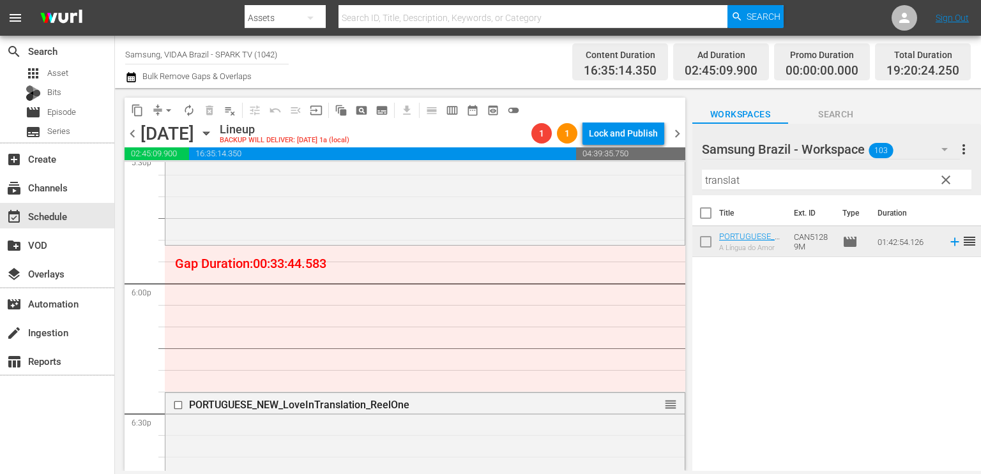
scroll to position [4576, 0]
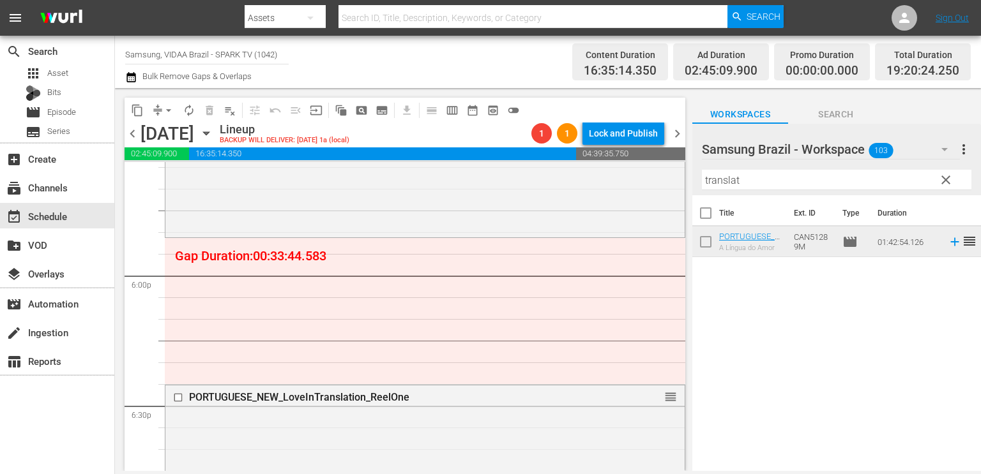
click at [746, 179] on input "translat" at bounding box center [836, 180] width 269 height 20
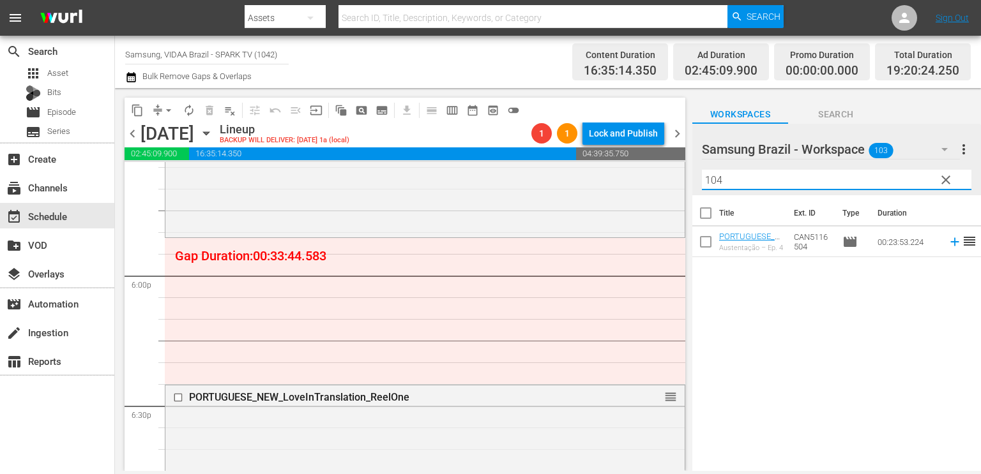
type input "104"
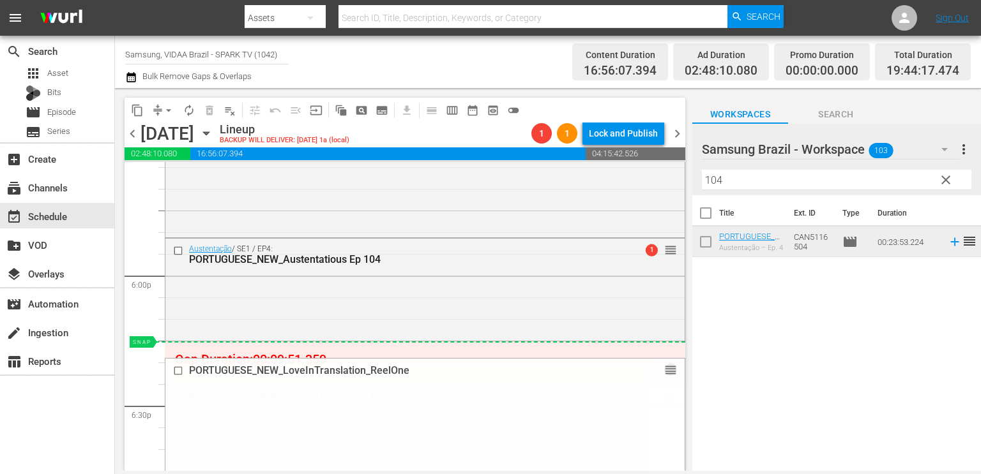
drag, startPoint x: 657, startPoint y: 395, endPoint x: 644, endPoint y: 347, distance: 50.4
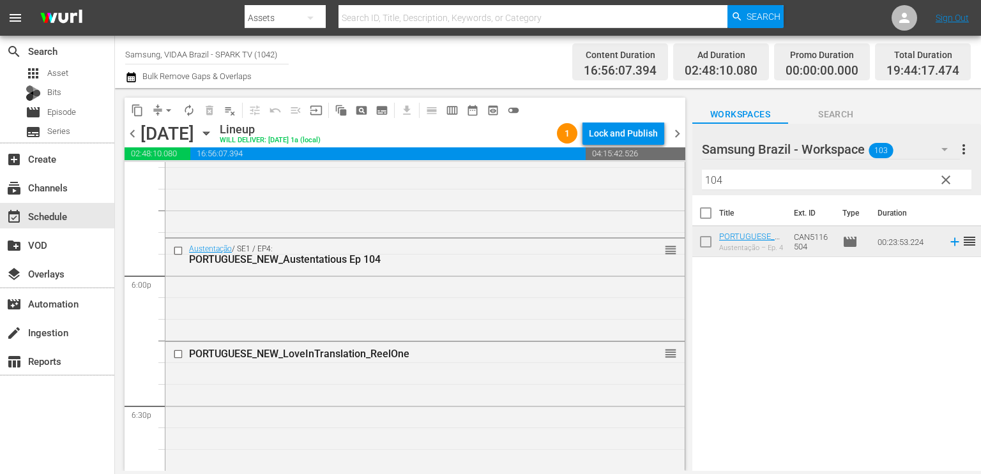
click at [944, 178] on span "clear" at bounding box center [945, 179] width 15 height 15
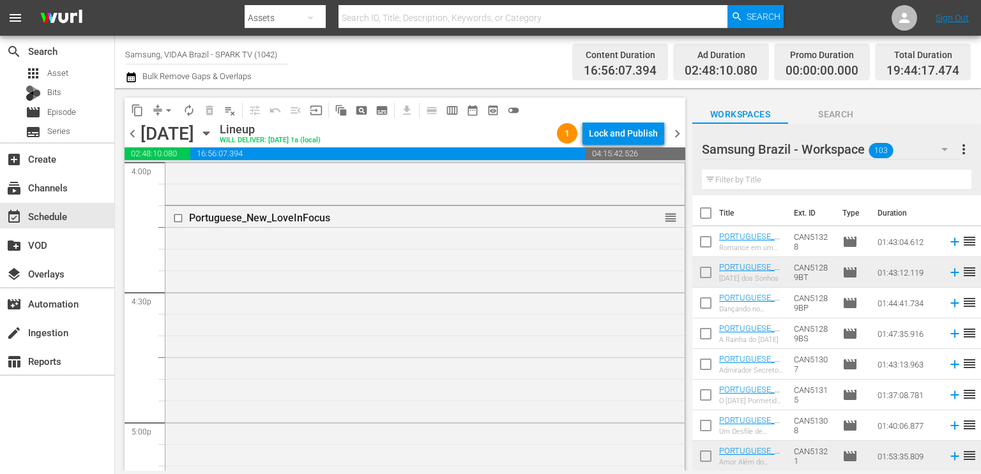
scroll to position [4185, 0]
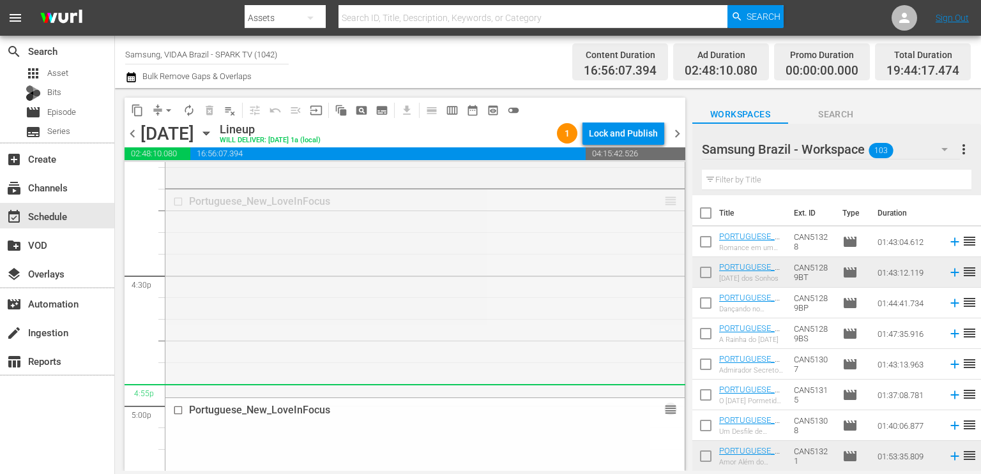
drag, startPoint x: 661, startPoint y: 202, endPoint x: 659, endPoint y: 391, distance: 189.0
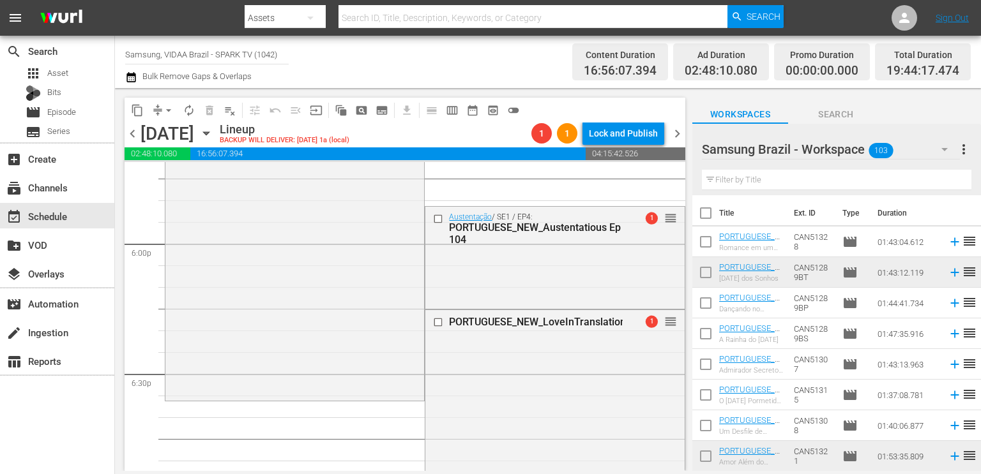
scroll to position [4595, 0]
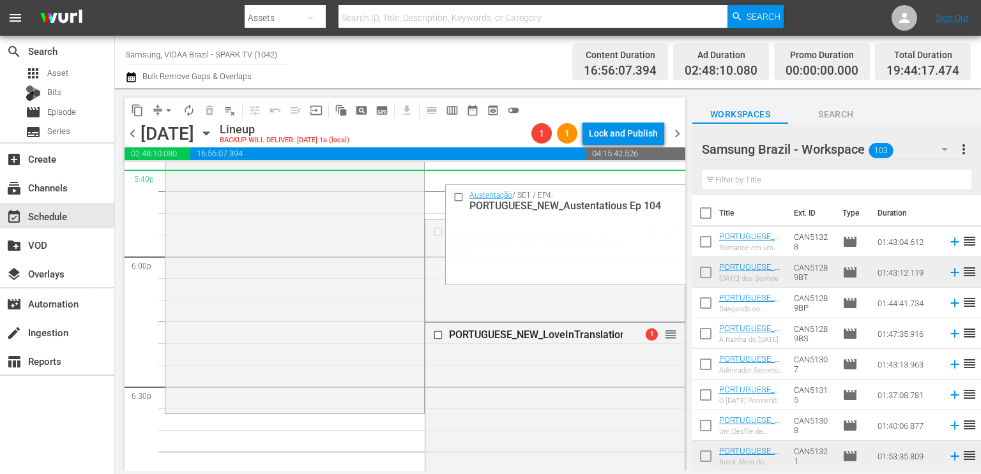
drag, startPoint x: 662, startPoint y: 229, endPoint x: 644, endPoint y: 182, distance: 49.9
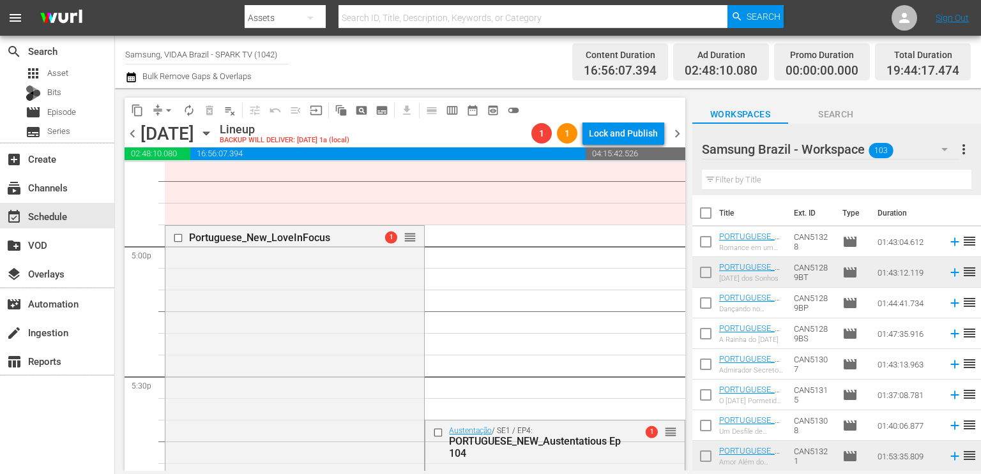
scroll to position [4353, 0]
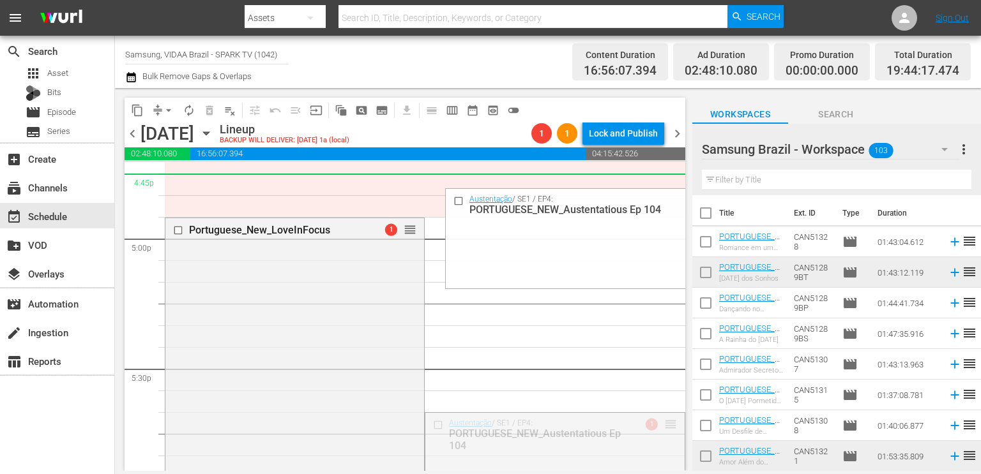
drag, startPoint x: 661, startPoint y: 427, endPoint x: 619, endPoint y: 193, distance: 236.9
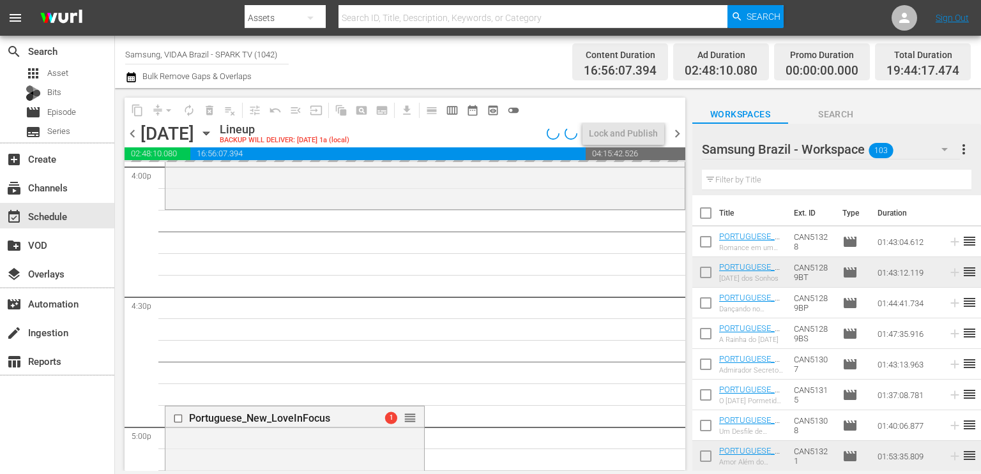
scroll to position [4164, 0]
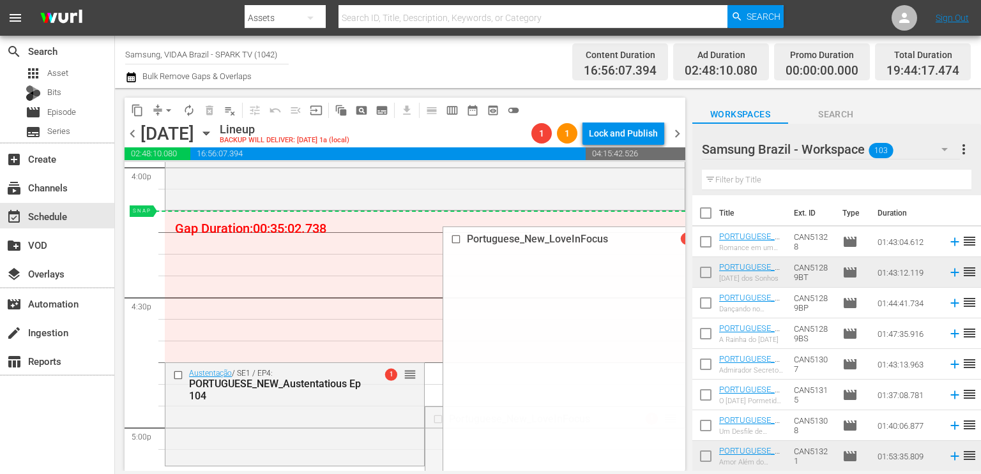
drag, startPoint x: 659, startPoint y: 417, endPoint x: 594, endPoint y: 231, distance: 197.5
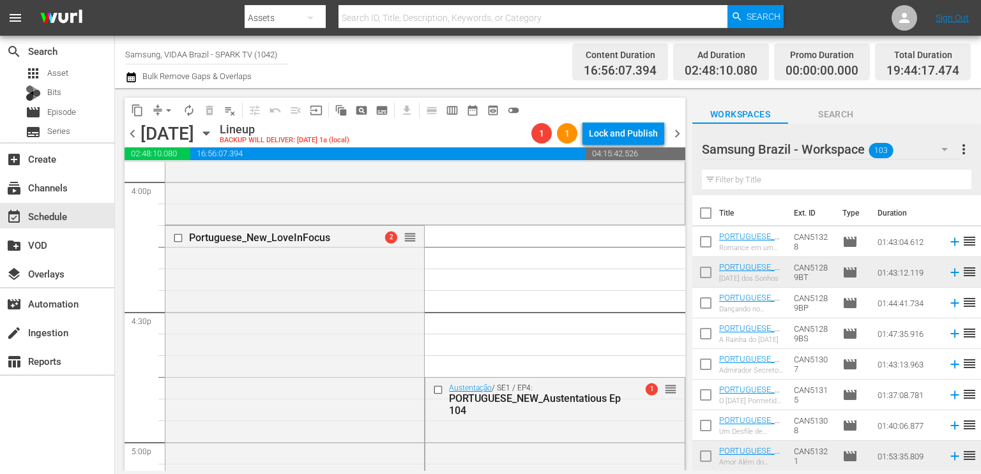
scroll to position [4148, 0]
drag, startPoint x: 403, startPoint y: 239, endPoint x: 383, endPoint y: 419, distance: 180.6
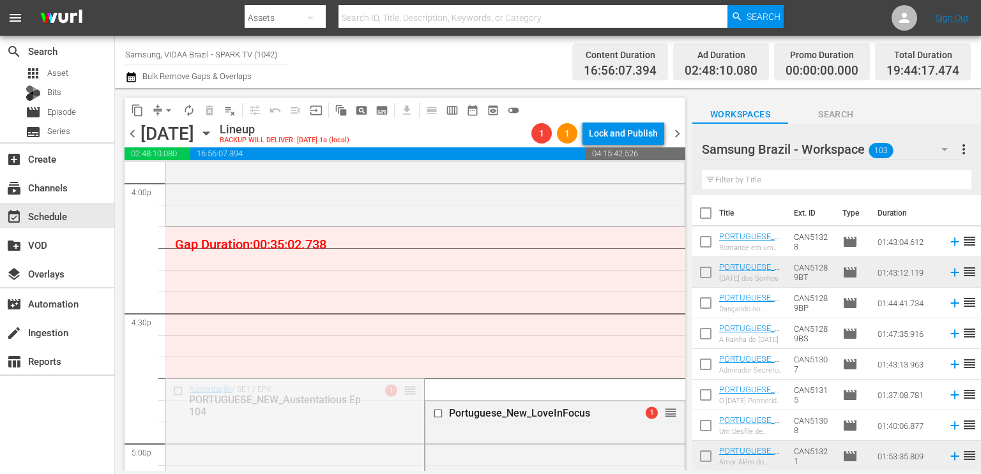
drag, startPoint x: 405, startPoint y: 390, endPoint x: 399, endPoint y: 233, distance: 157.2
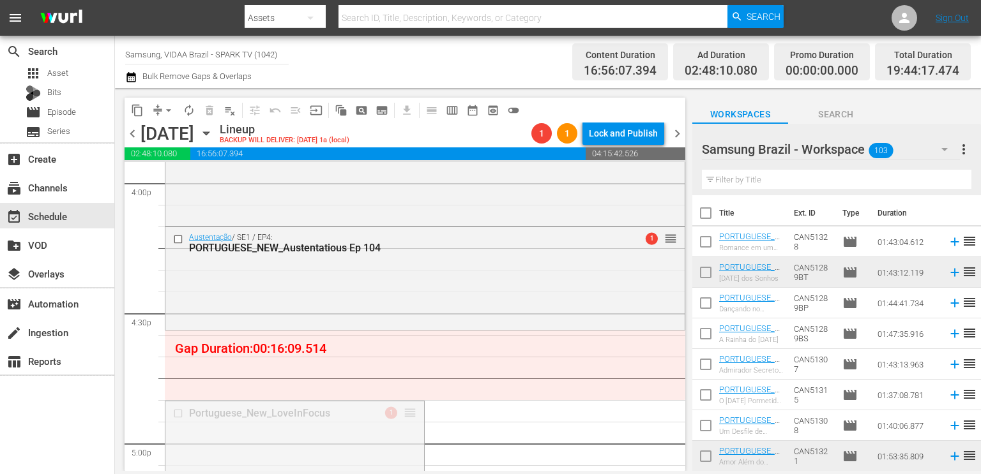
drag, startPoint x: 406, startPoint y: 408, endPoint x: 403, endPoint y: 332, distance: 76.1
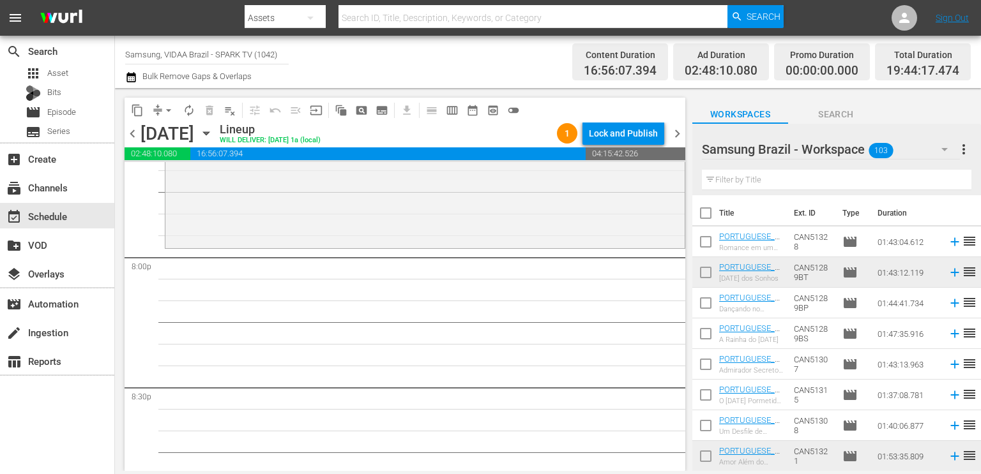
scroll to position [5121, 0]
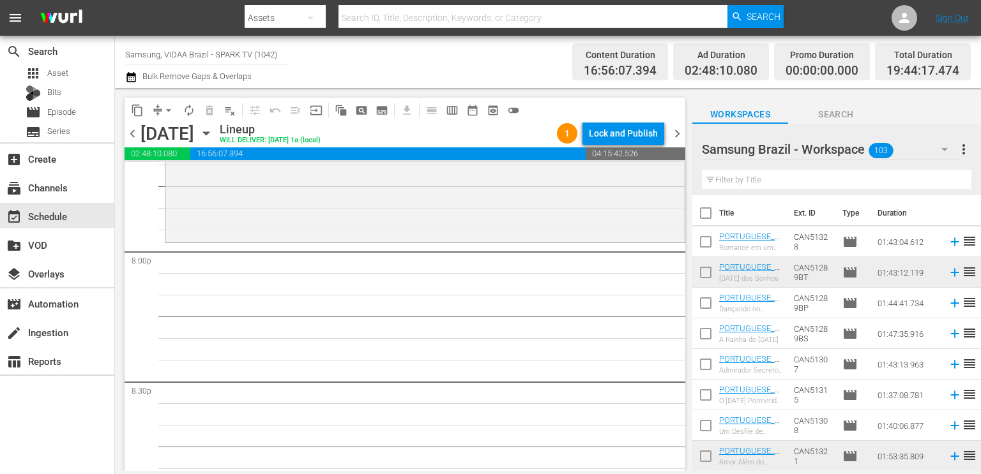
click at [777, 174] on input "text" at bounding box center [836, 180] width 269 height 20
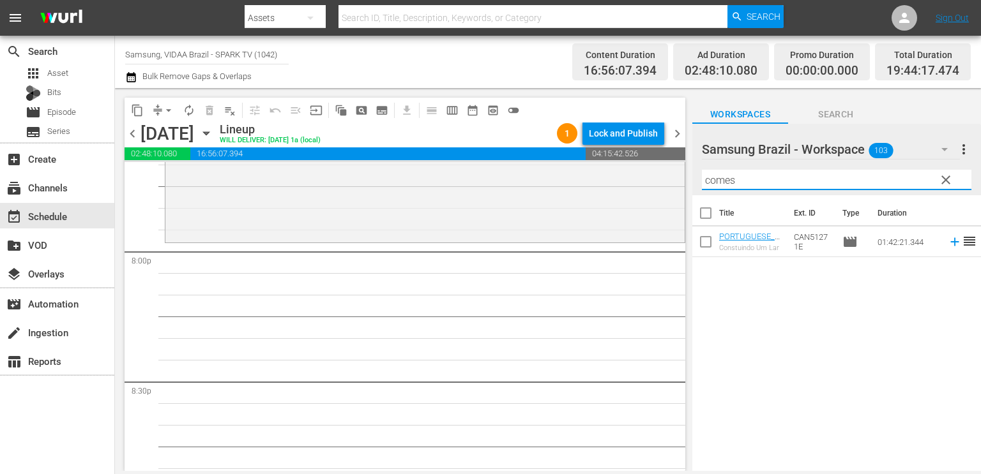
click at [767, 181] on input "comes" at bounding box center [836, 180] width 269 height 20
click at [928, 157] on div "Samsung Brazil - Workspace 103" at bounding box center [831, 150] width 258 height 36
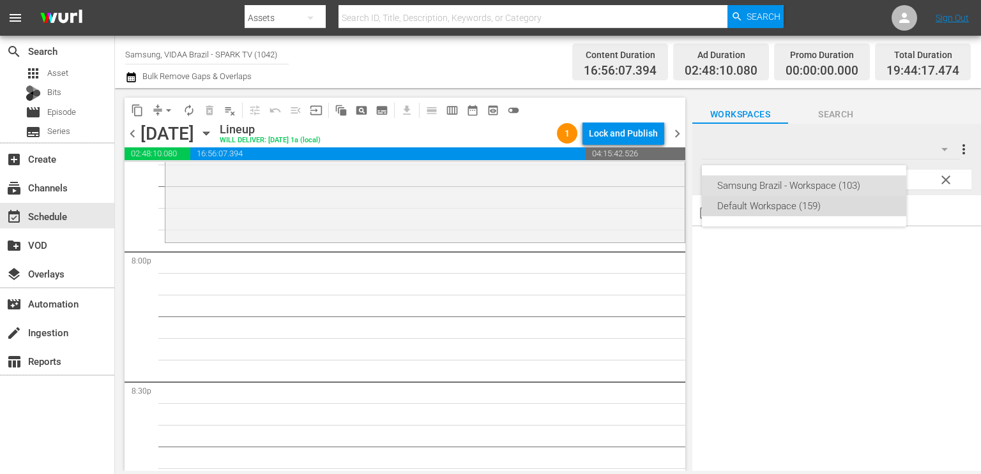
click at [869, 207] on div "Default Workspace (159)" at bounding box center [804, 206] width 174 height 20
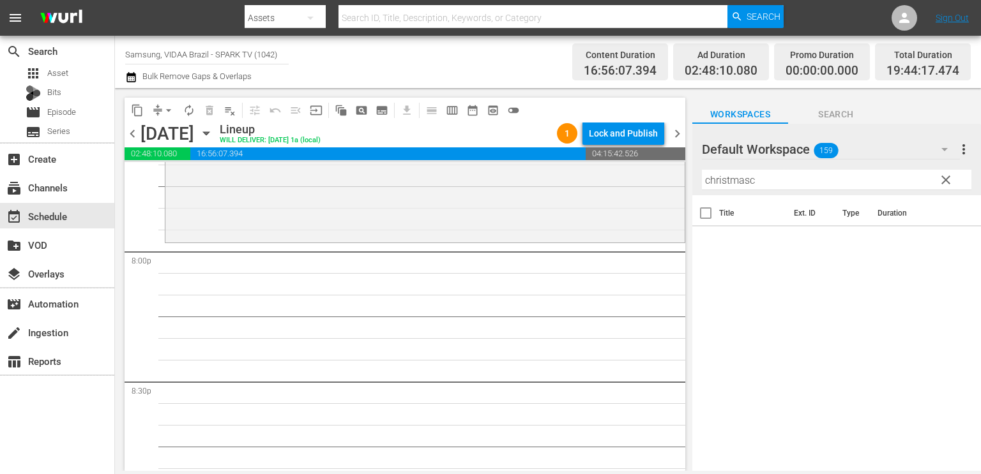
click at [771, 180] on input "christmasc" at bounding box center [836, 180] width 269 height 20
click at [761, 178] on input "comes" at bounding box center [836, 180] width 269 height 20
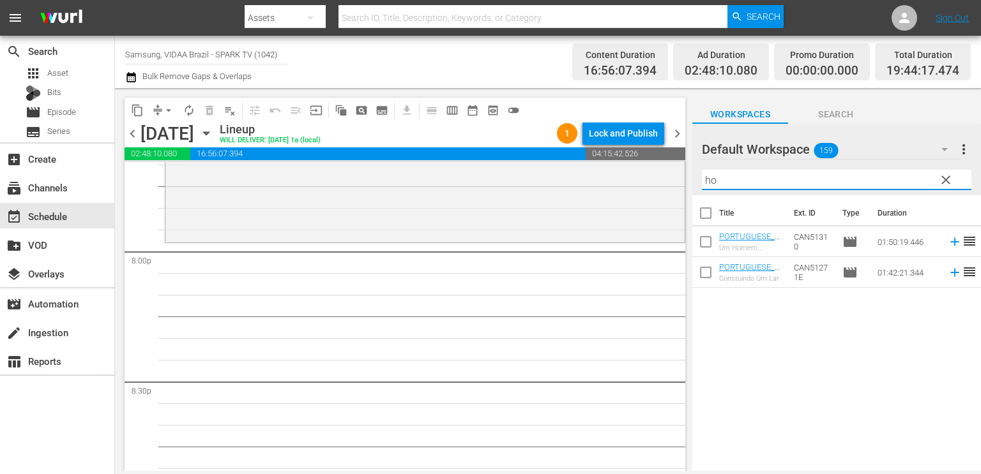
type input "h"
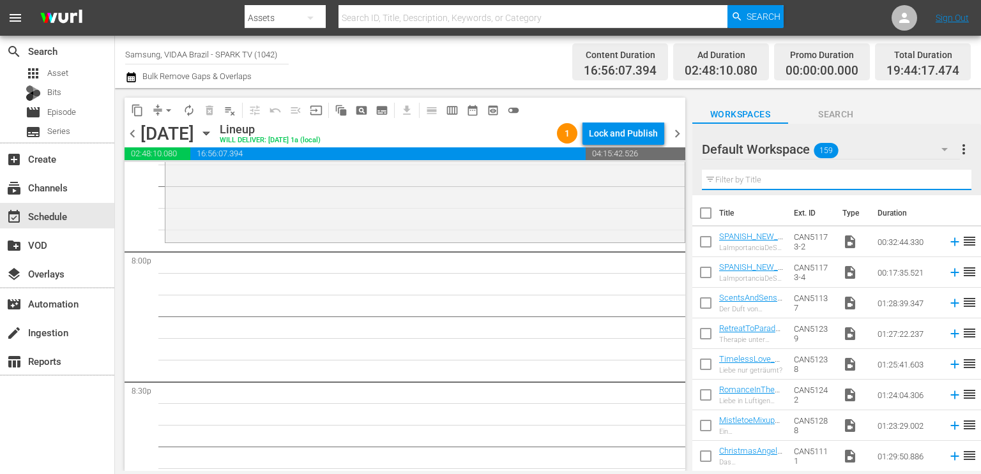
click at [821, 182] on input "text" at bounding box center [836, 180] width 269 height 20
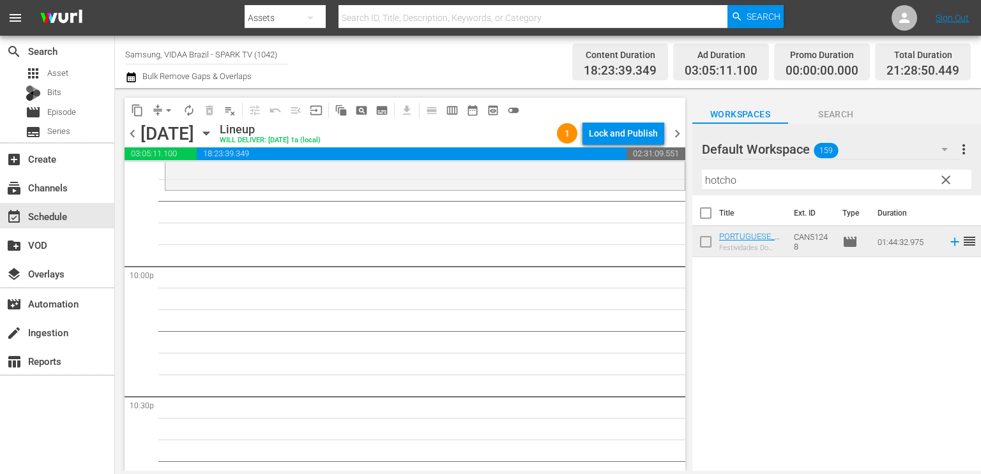
scroll to position [5629, 0]
click at [740, 179] on input "hotcho" at bounding box center [836, 180] width 269 height 20
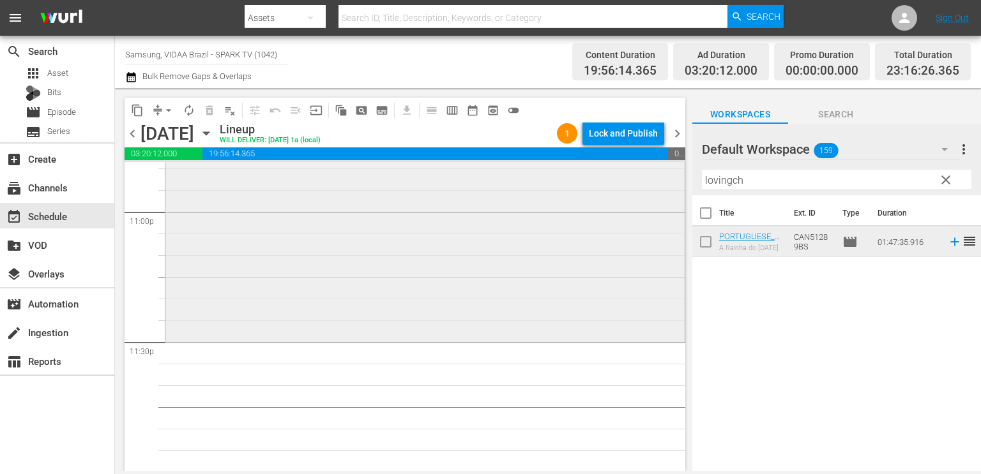
scroll to position [5944, 0]
click at [773, 172] on input "lovingch" at bounding box center [836, 180] width 269 height 20
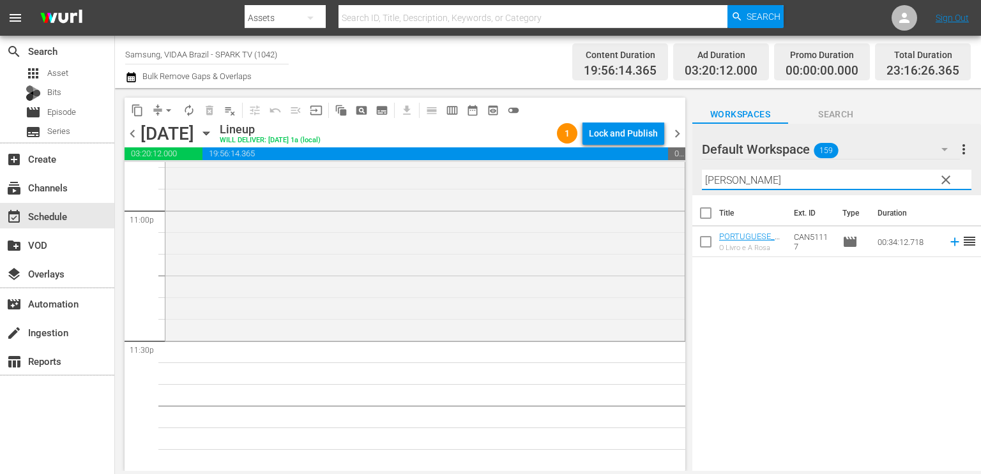
type input "[PERSON_NAME]"
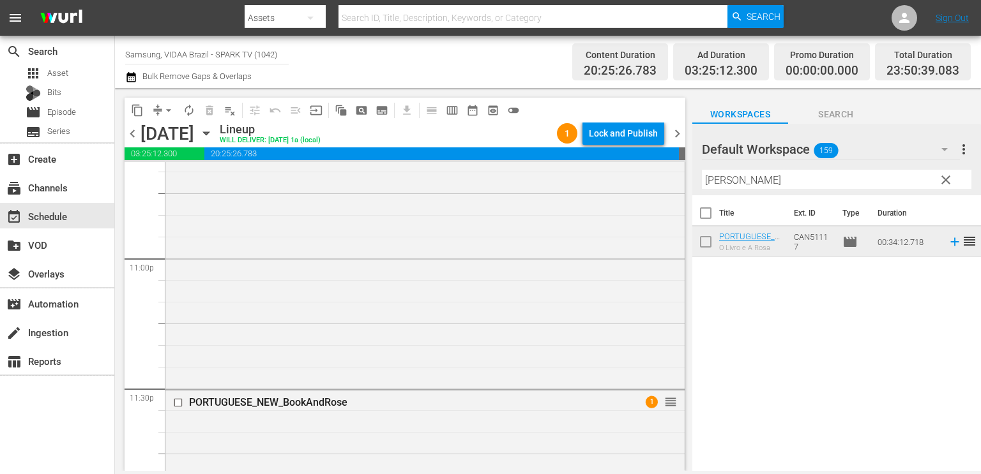
scroll to position [5963, 0]
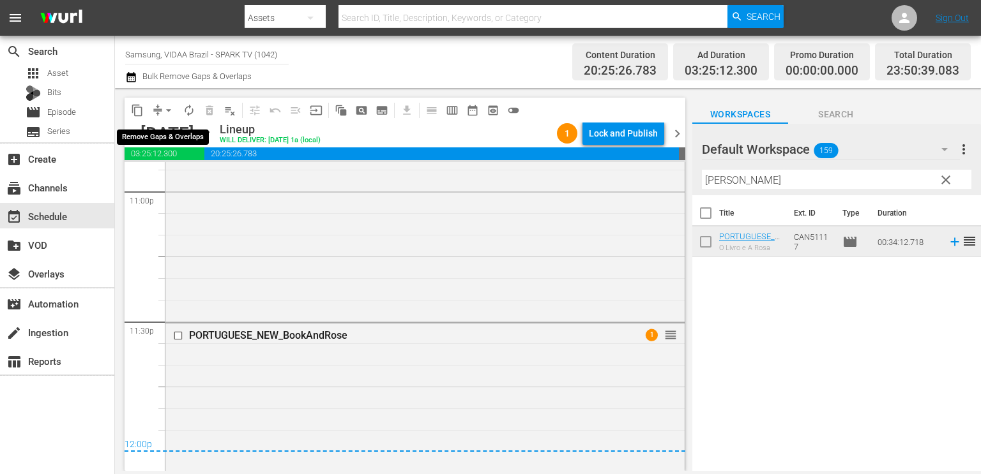
click at [163, 106] on span "arrow_drop_down" at bounding box center [168, 110] width 13 height 13
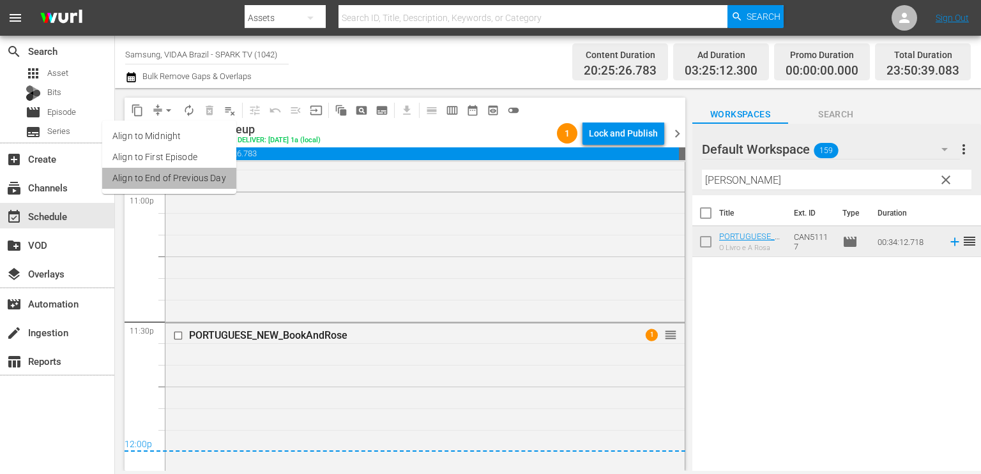
click at [177, 182] on li "Align to End of Previous Day" at bounding box center [169, 178] width 134 height 21
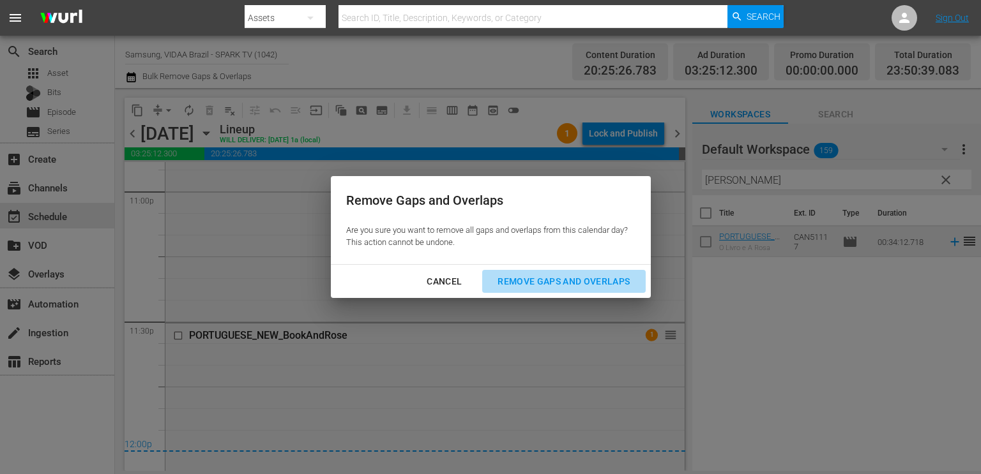
click at [522, 280] on div "Remove Gaps and Overlaps" at bounding box center [563, 282] width 153 height 16
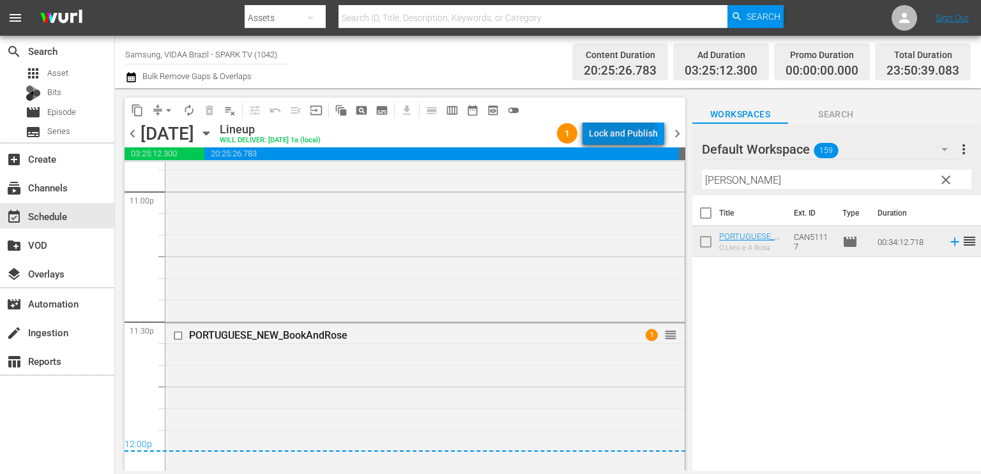
click at [618, 127] on div "Lock and Publish" at bounding box center [623, 133] width 69 height 23
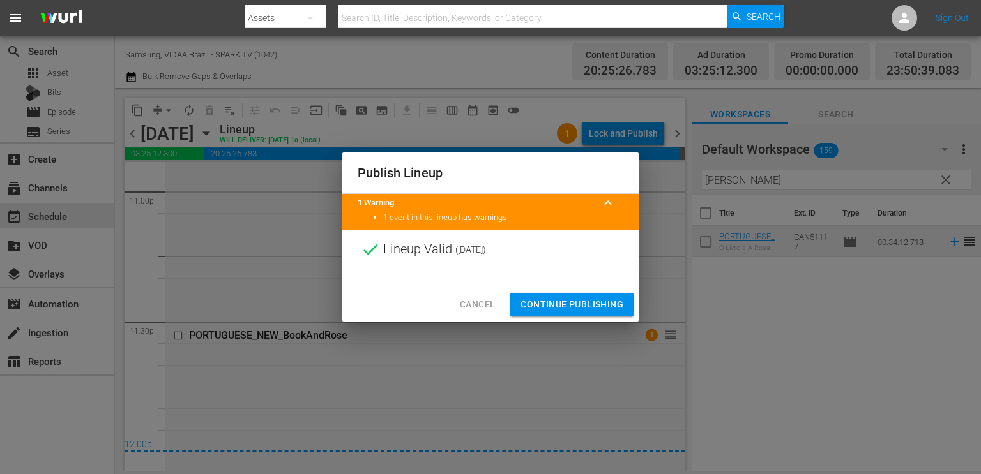
click at [562, 303] on span "Continue Publishing" at bounding box center [571, 305] width 103 height 16
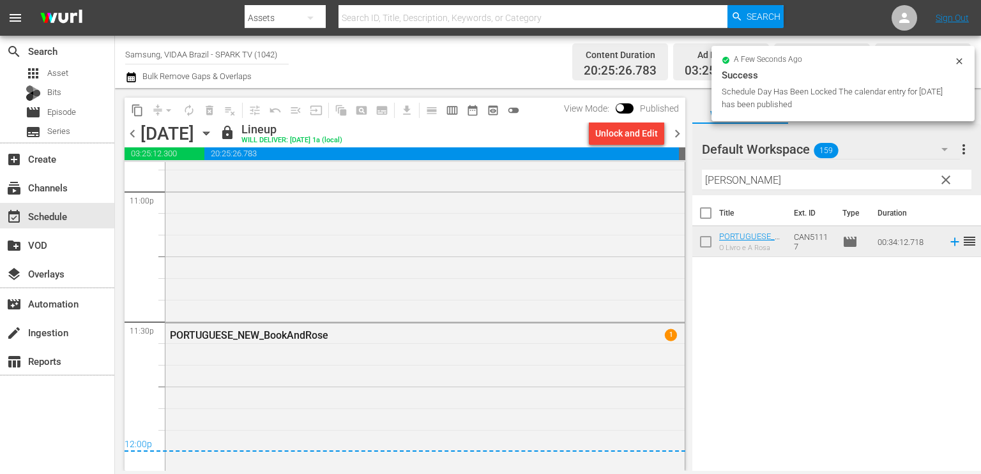
click at [672, 133] on span "chevron_right" at bounding box center [677, 134] width 16 height 16
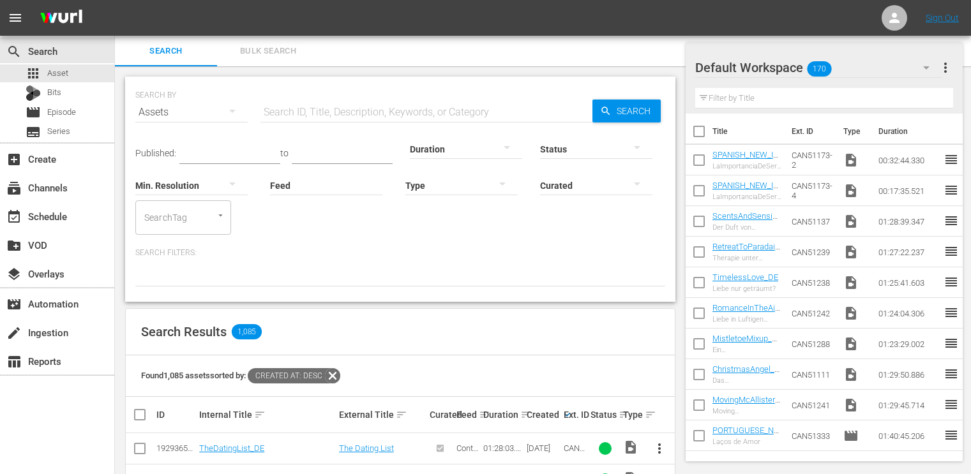
scroll to position [233, 0]
